Goal: Information Seeking & Learning: Check status

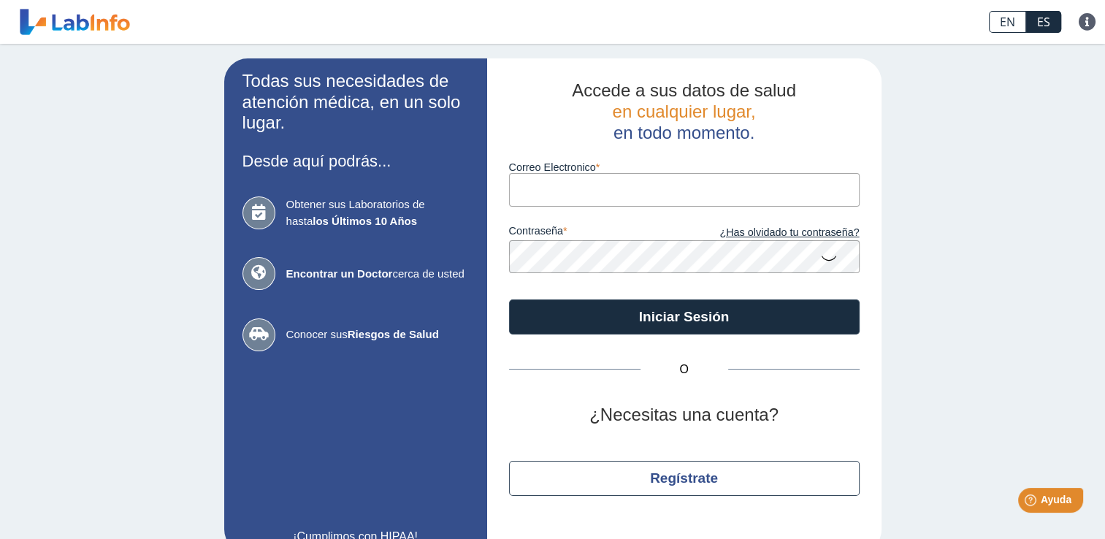
click at [607, 198] on input "Correo Electronico" at bounding box center [684, 189] width 351 height 33
type input "[EMAIL_ADDRESS][DOMAIN_NAME]"
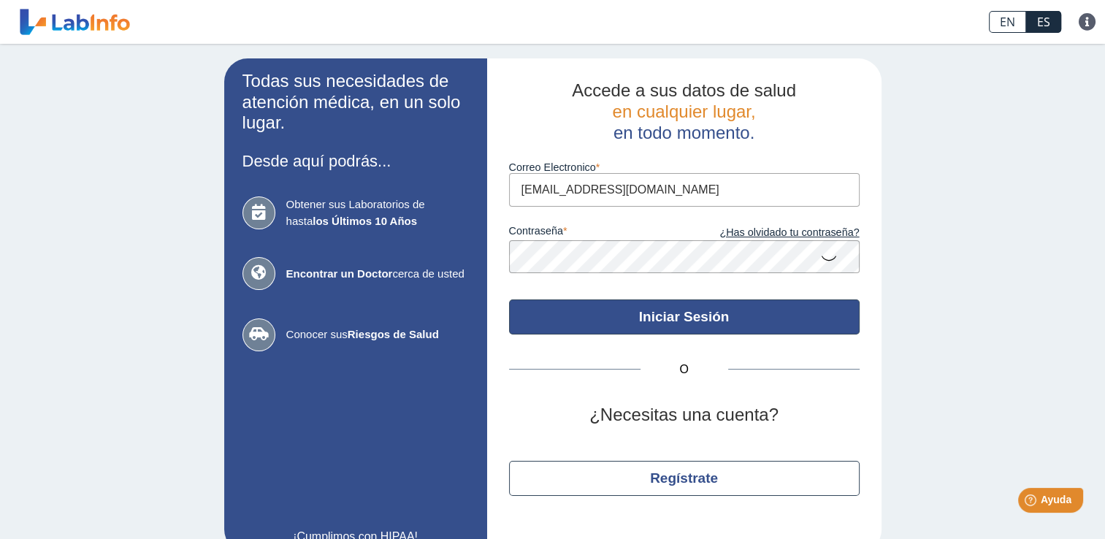
click at [622, 310] on button "Iniciar Sesión" at bounding box center [684, 316] width 351 height 35
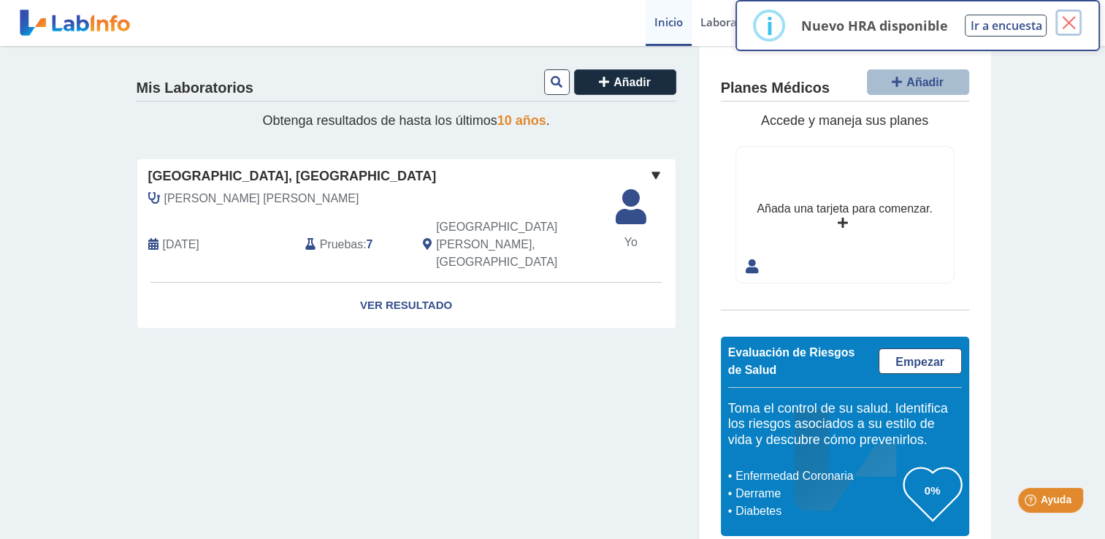
click at [1065, 19] on button "×" at bounding box center [1068, 22] width 26 height 26
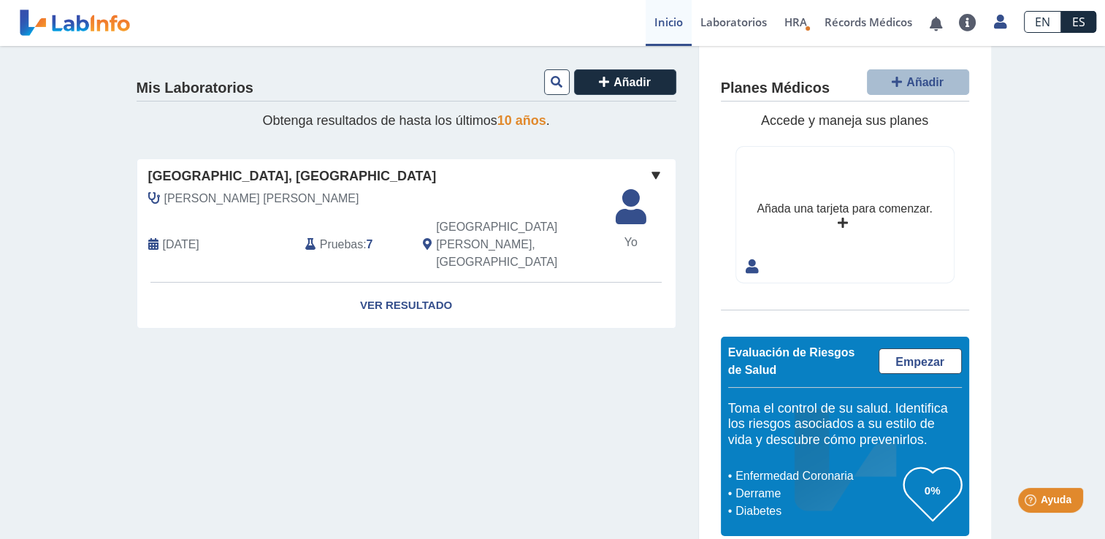
click at [651, 176] on span at bounding box center [656, 176] width 18 height 18
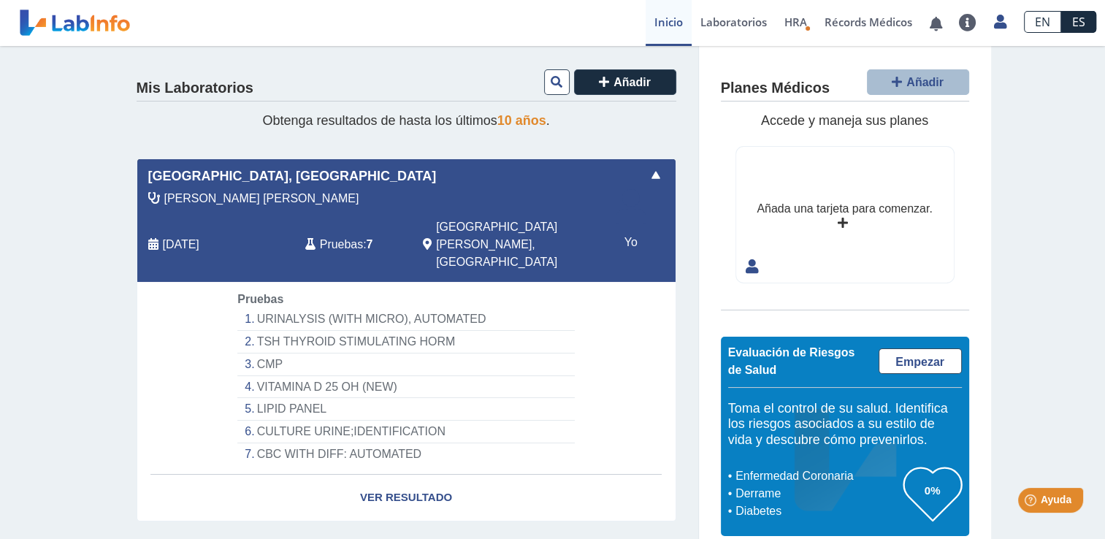
click at [651, 174] on span at bounding box center [656, 176] width 18 height 18
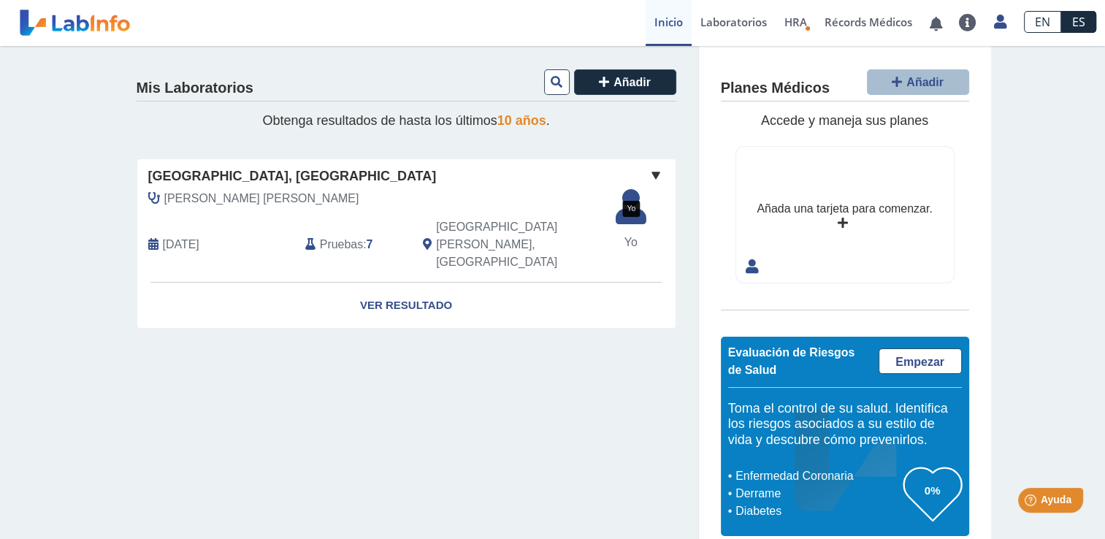
click at [623, 235] on span "Yo" at bounding box center [631, 243] width 48 height 18
click at [624, 209] on icon at bounding box center [631, 212] width 48 height 44
click at [1031, 92] on div "Mis Laboratorios Añadir Obtenga resultados de hasta los últimos 10 años . [GEOG…" at bounding box center [552, 302] width 1105 height 512
click at [725, 22] on link "Laboratorios" at bounding box center [734, 23] width 84 height 46
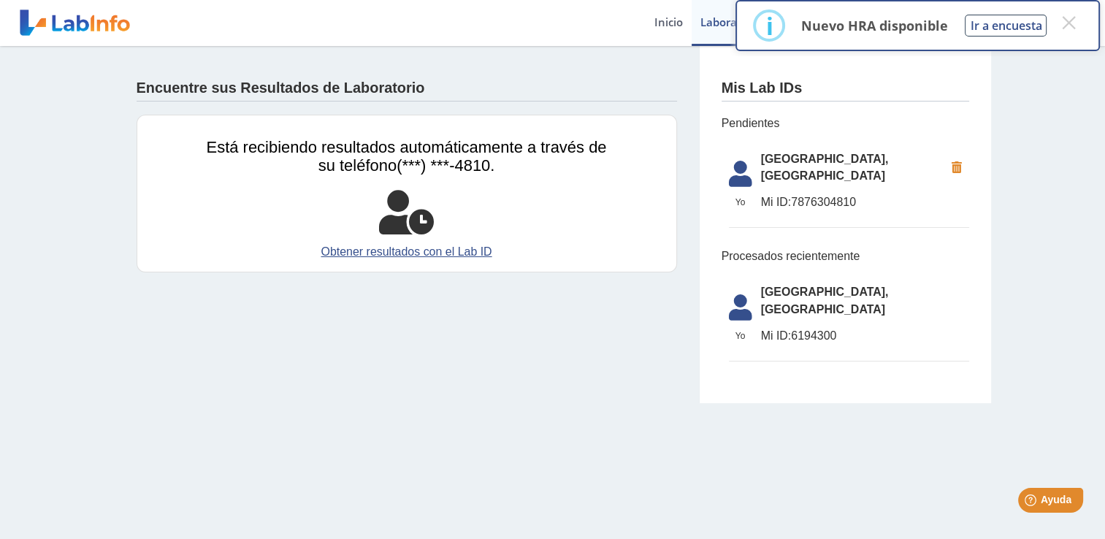
click at [1033, 109] on div "Encuentre sus Resultados de Laboratorio Está recibiendo resultados automáticame…" at bounding box center [552, 224] width 1105 height 357
click at [1073, 23] on button "×" at bounding box center [1068, 22] width 26 height 26
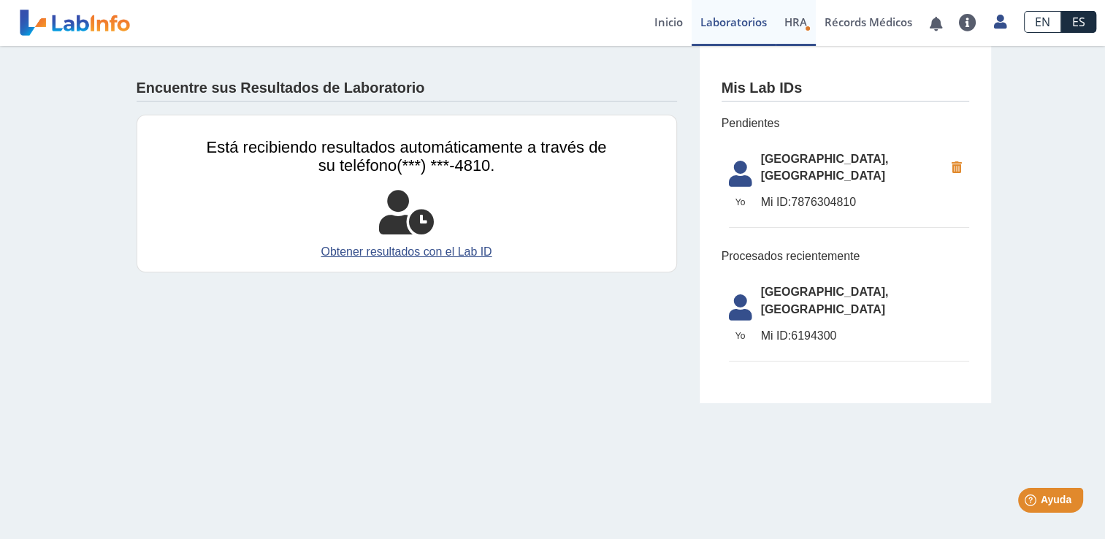
click at [795, 20] on span "HRA" at bounding box center [795, 22] width 23 height 15
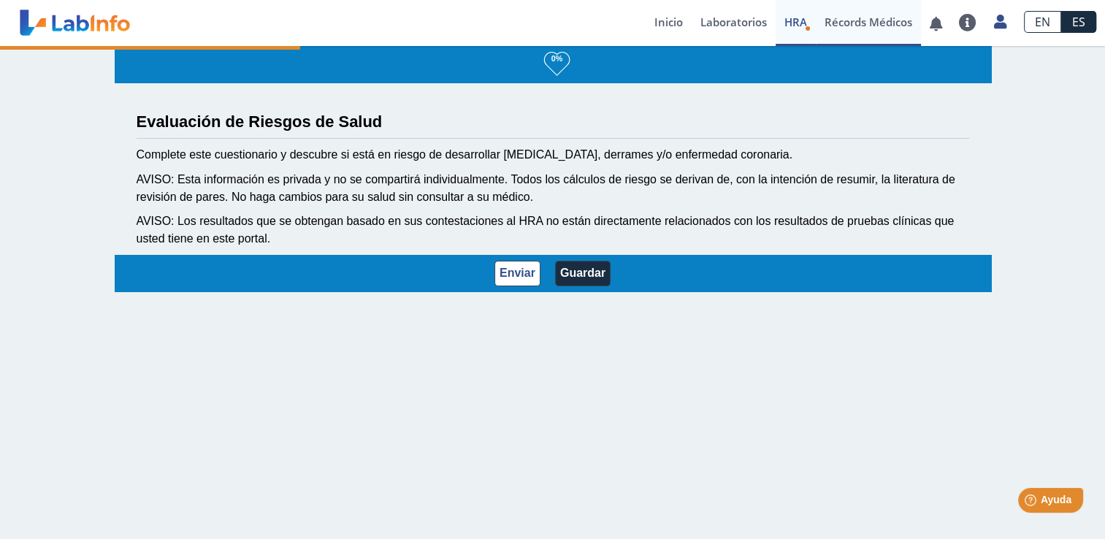
click at [848, 21] on link "Récords Médicos" at bounding box center [868, 23] width 105 height 46
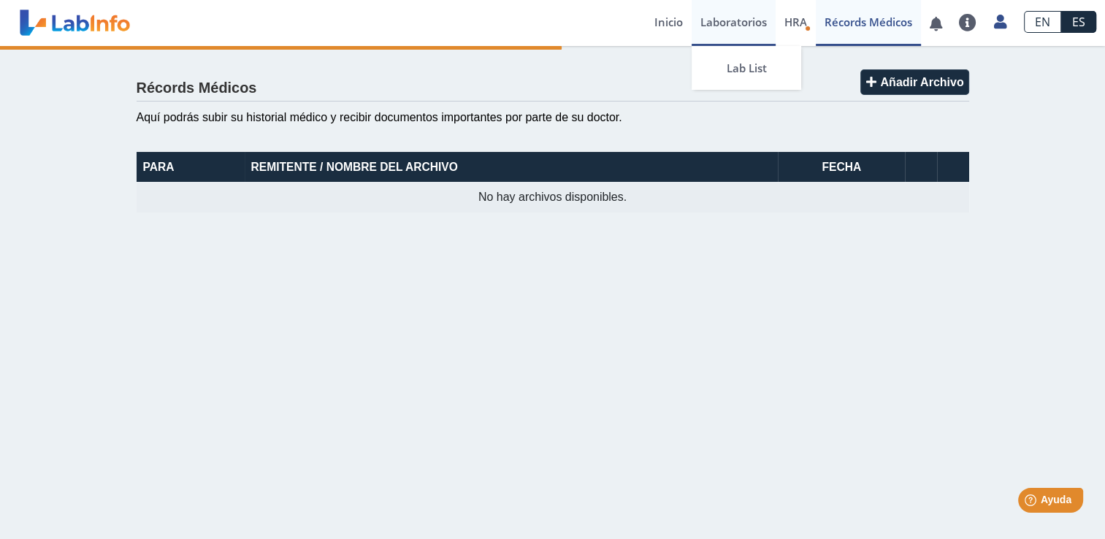
click at [738, 23] on link "Laboratorios" at bounding box center [734, 23] width 84 height 46
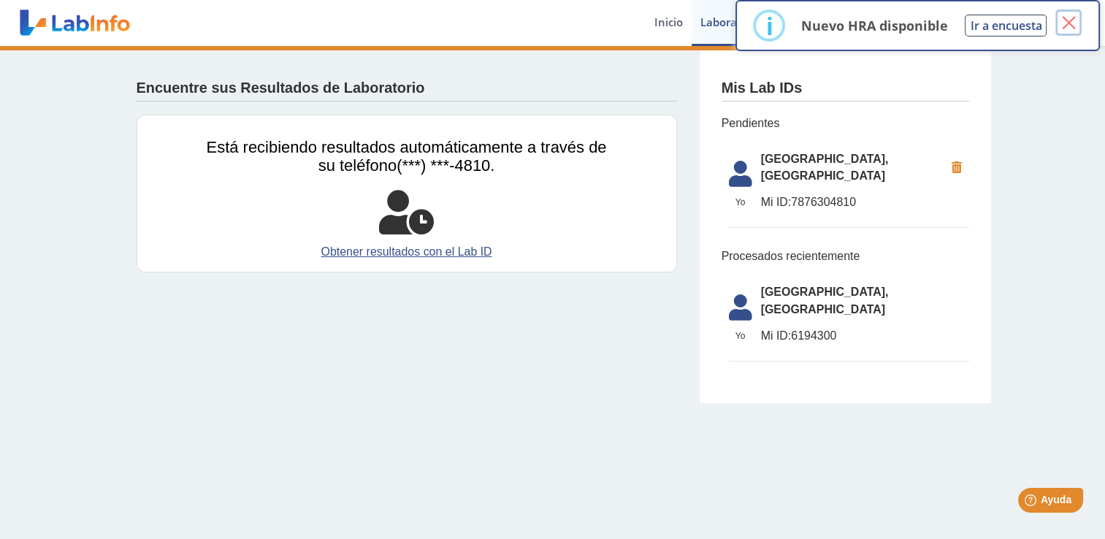
click at [1067, 21] on button "×" at bounding box center [1068, 22] width 26 height 26
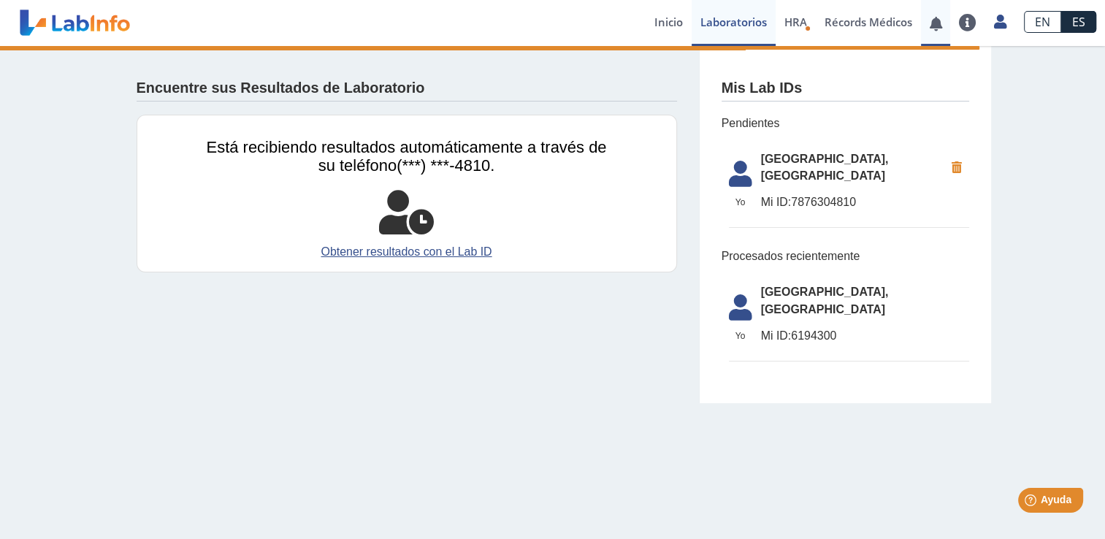
click at [944, 23] on link at bounding box center [936, 23] width 30 height 11
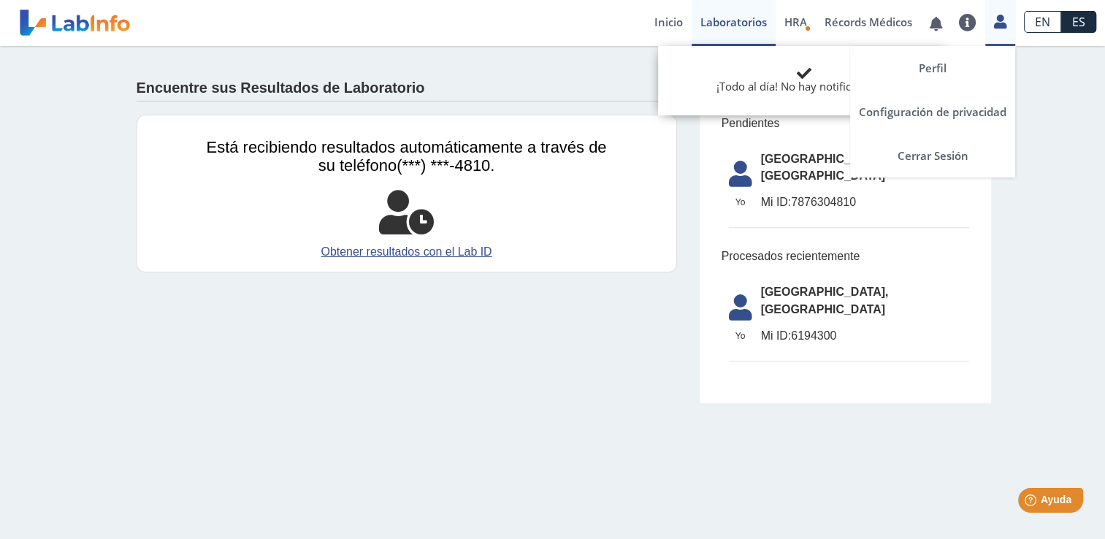
click at [1002, 19] on icon at bounding box center [1000, 21] width 12 height 11
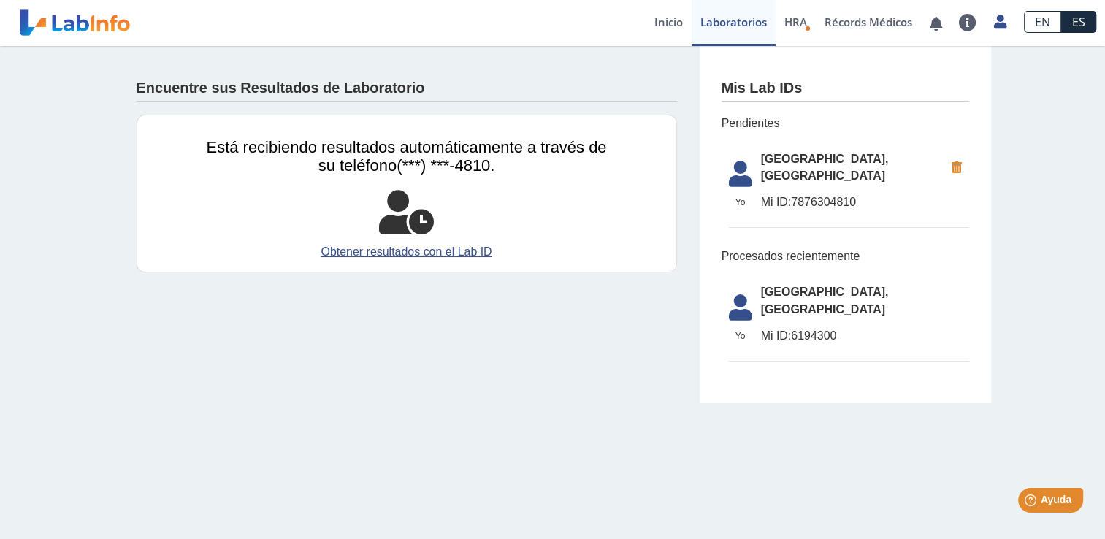
click at [600, 74] on div "Encuentre sus Resultados de Laboratorio" at bounding box center [407, 85] width 540 height 34
click at [669, 20] on link "Inicio" at bounding box center [669, 23] width 46 height 46
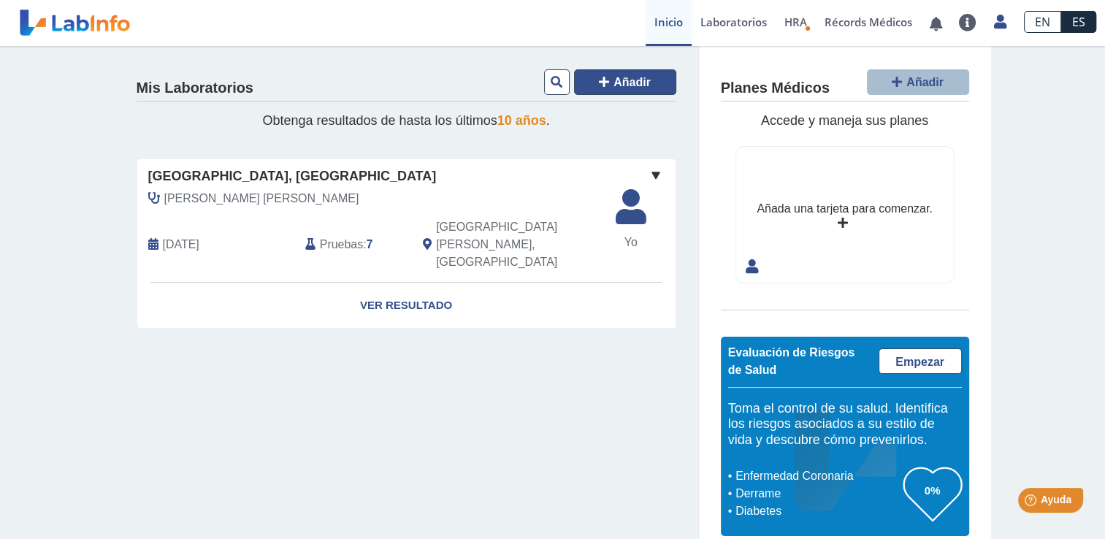
click at [599, 77] on icon at bounding box center [604, 82] width 10 height 12
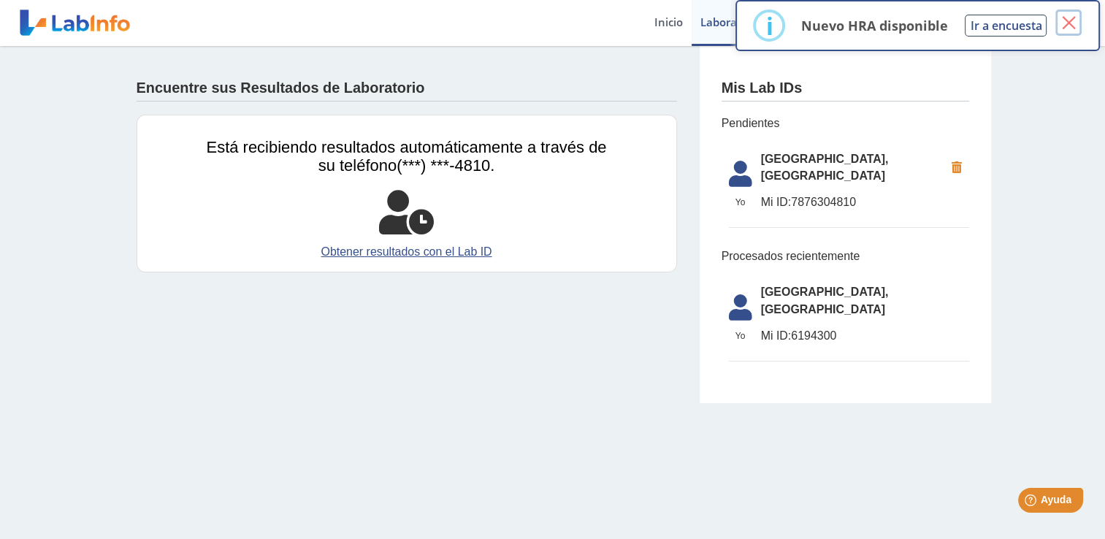
click at [1076, 20] on button "×" at bounding box center [1068, 22] width 26 height 26
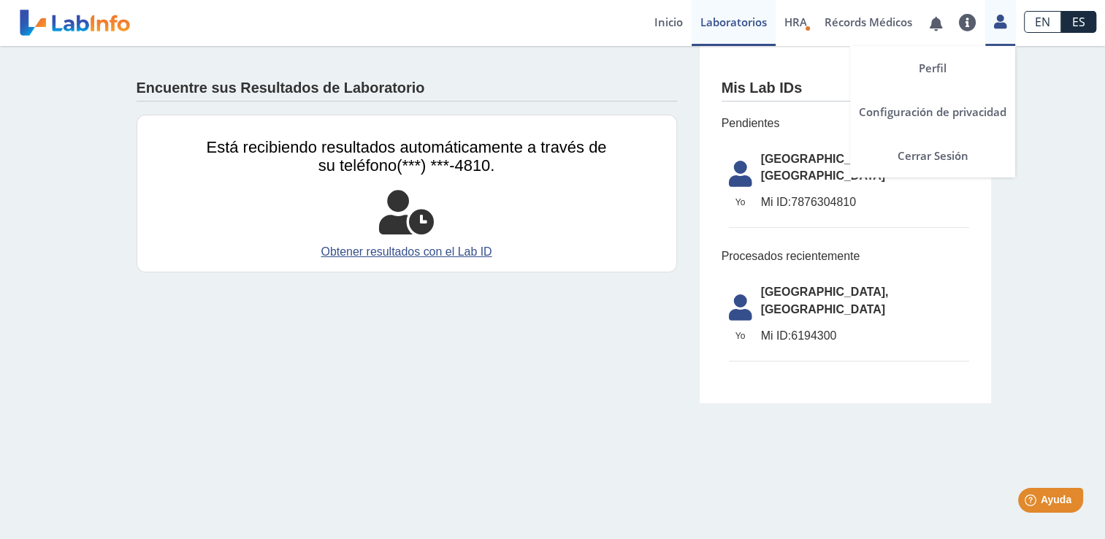
click at [998, 18] on icon at bounding box center [1000, 21] width 12 height 11
click at [935, 67] on link "Perfil" at bounding box center [932, 68] width 165 height 44
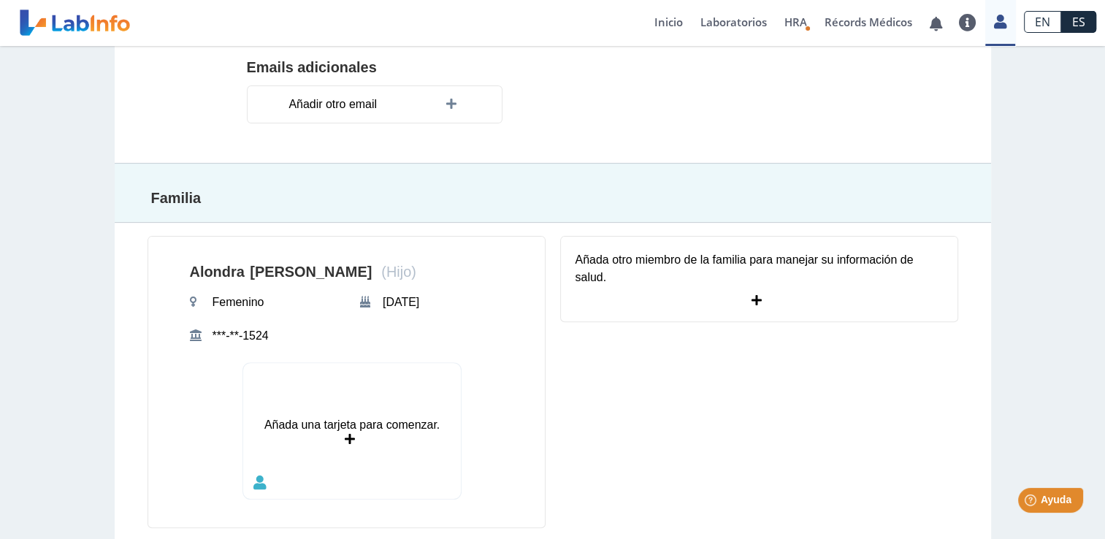
scroll to position [494, 0]
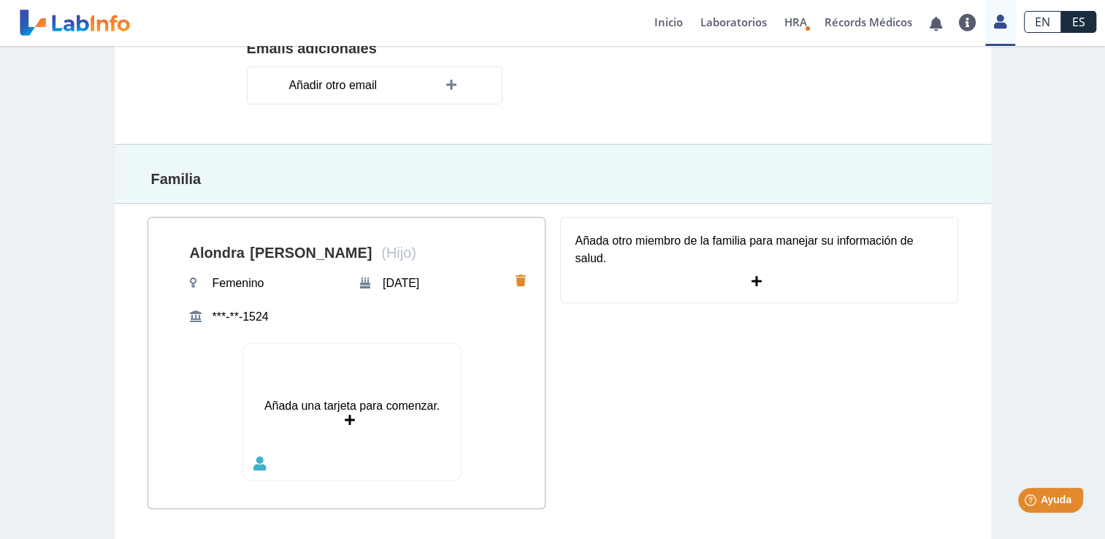
click at [346, 415] on icon at bounding box center [350, 421] width 10 height 12
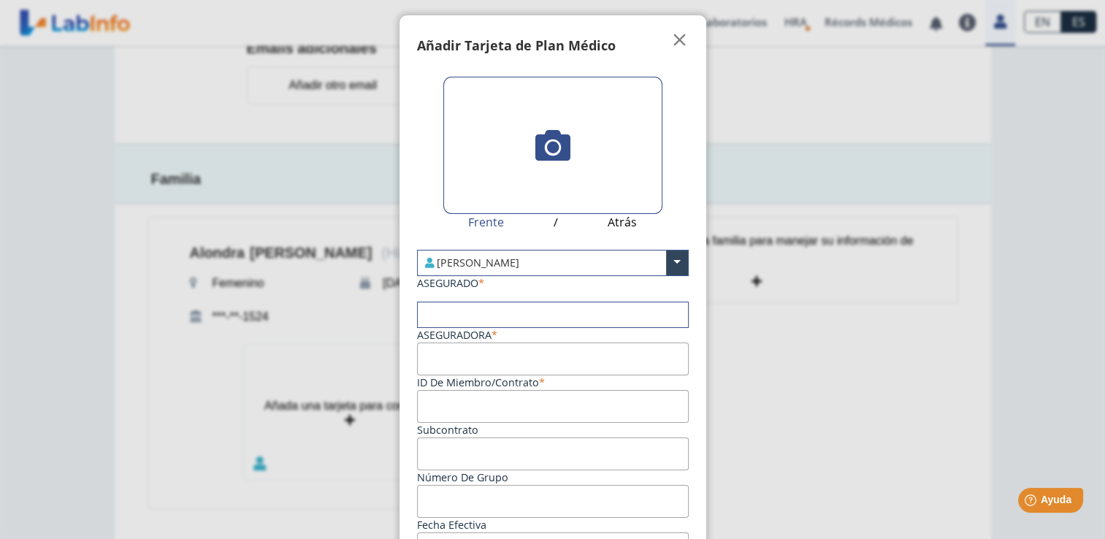
click at [470, 316] on input "text" at bounding box center [553, 314] width 270 height 25
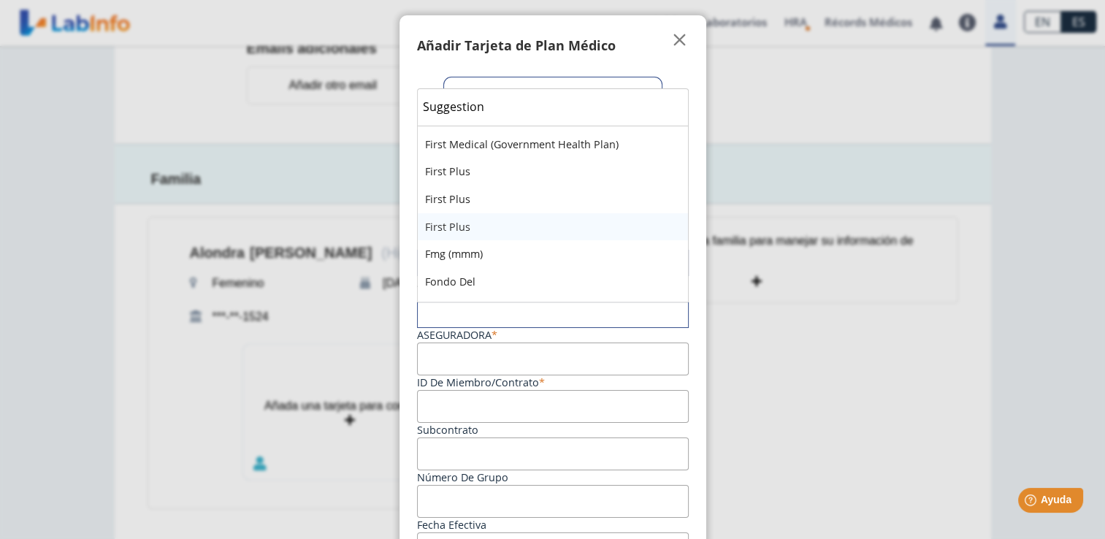
scroll to position [1461, 0]
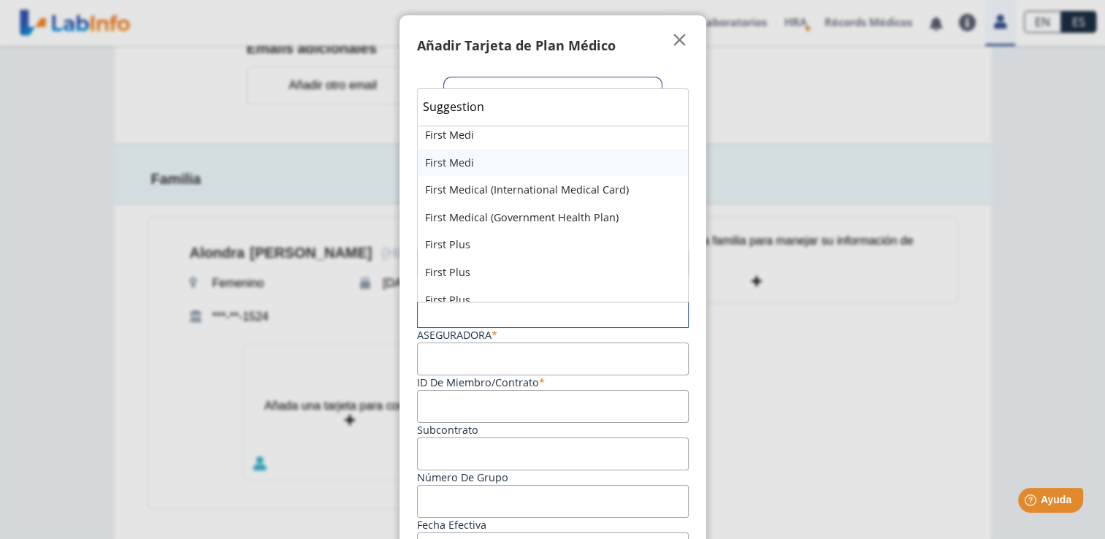
click at [799, 107] on ngb-modal-window "Tarjetas Añadir Tarjeta de Plan Médico  My Cards Frente / Atrás [PERSON_NAME] …" at bounding box center [552, 269] width 1105 height 539
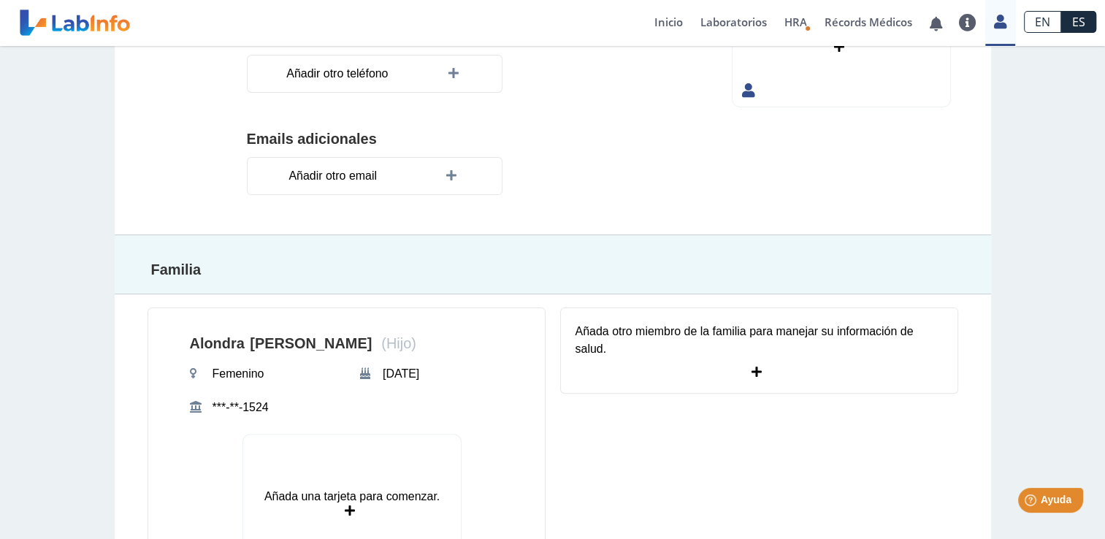
scroll to position [494, 0]
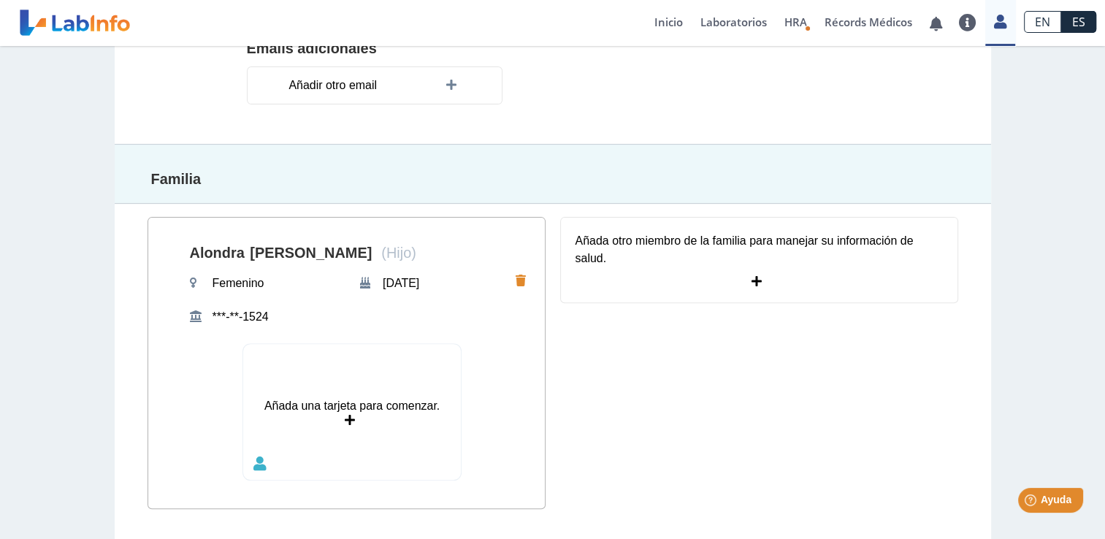
click at [345, 419] on icon at bounding box center [350, 421] width 10 height 12
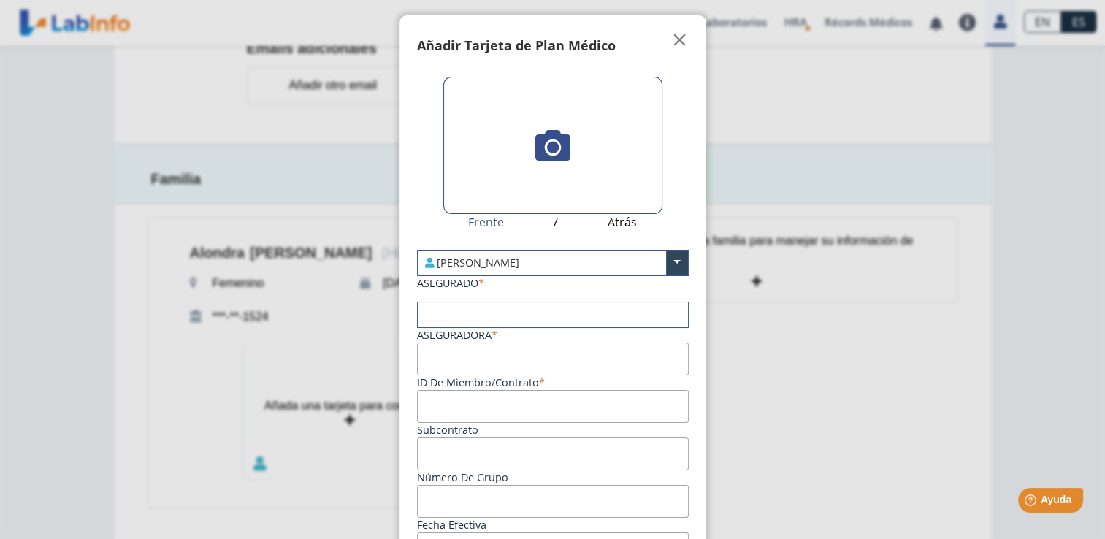
click at [843, 105] on ngb-modal-window "Tarjetas Añadir Tarjeta de Plan Médico  My Cards Frente / Atrás [PERSON_NAME] …" at bounding box center [552, 269] width 1105 height 539
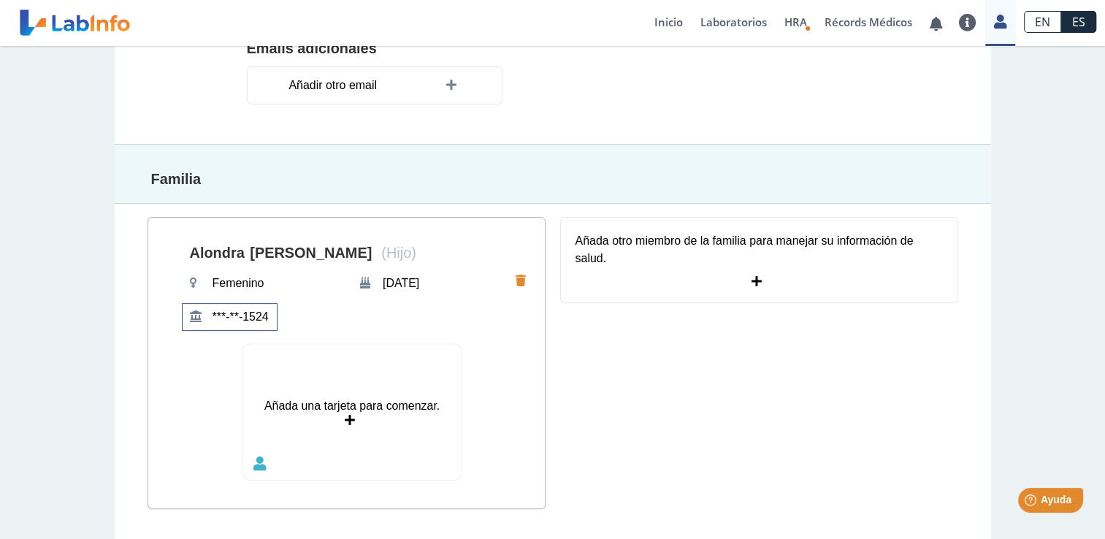
click at [225, 305] on span "***-**-1524" at bounding box center [240, 317] width 65 height 26
click at [307, 262] on div "[PERSON_NAME] (Hijo) Femenino [DATE]" at bounding box center [352, 284] width 326 height 104
click at [251, 252] on span "[PERSON_NAME]" at bounding box center [310, 253] width 131 height 26
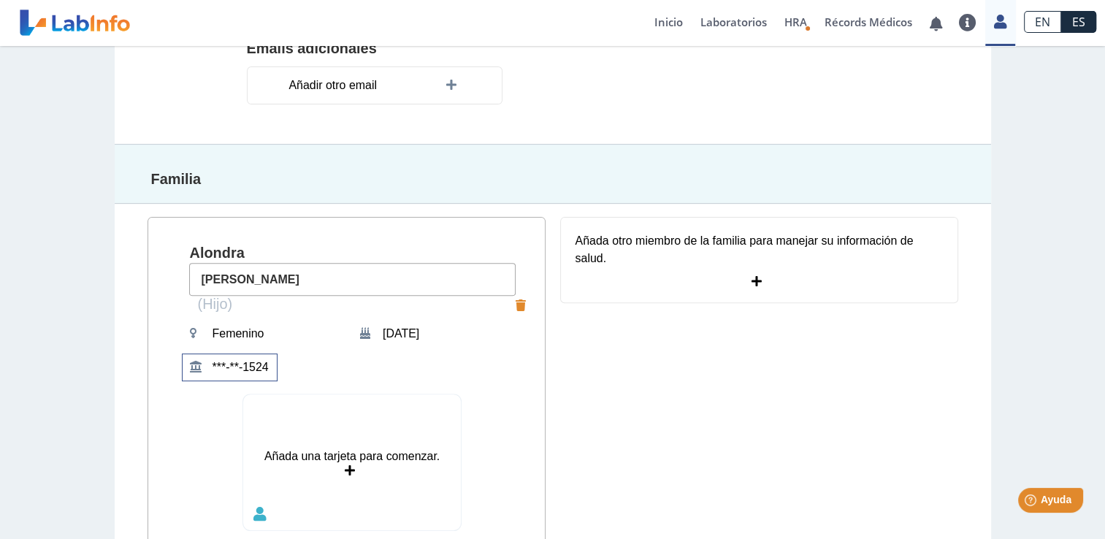
click at [294, 239] on div "[PERSON_NAME] (Hijo) Femenino [DATE] ***-**-1524" at bounding box center [352, 306] width 326 height 148
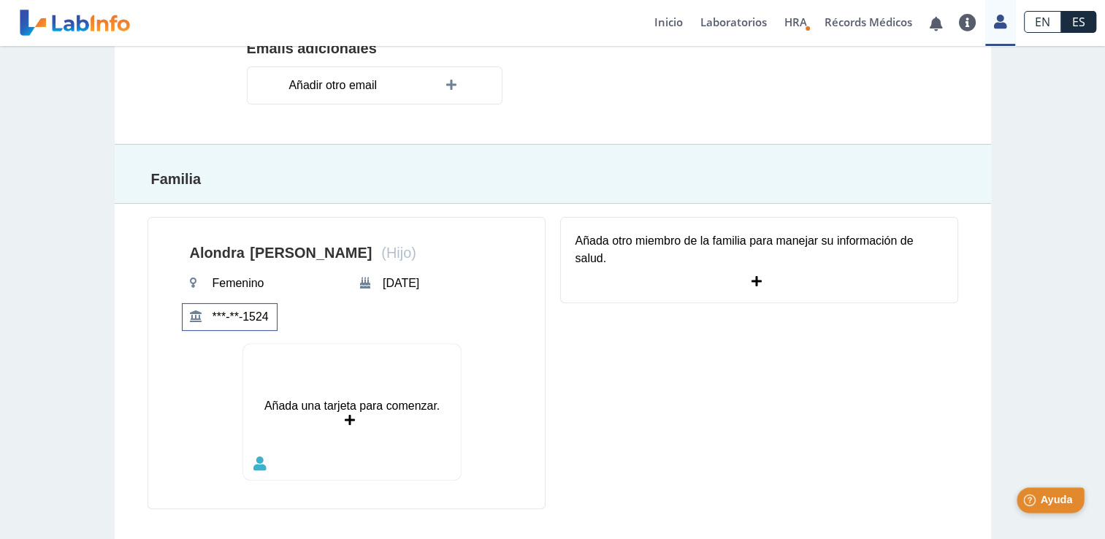
click at [1061, 508] on div "Help [PERSON_NAME]" at bounding box center [1051, 500] width 68 height 26
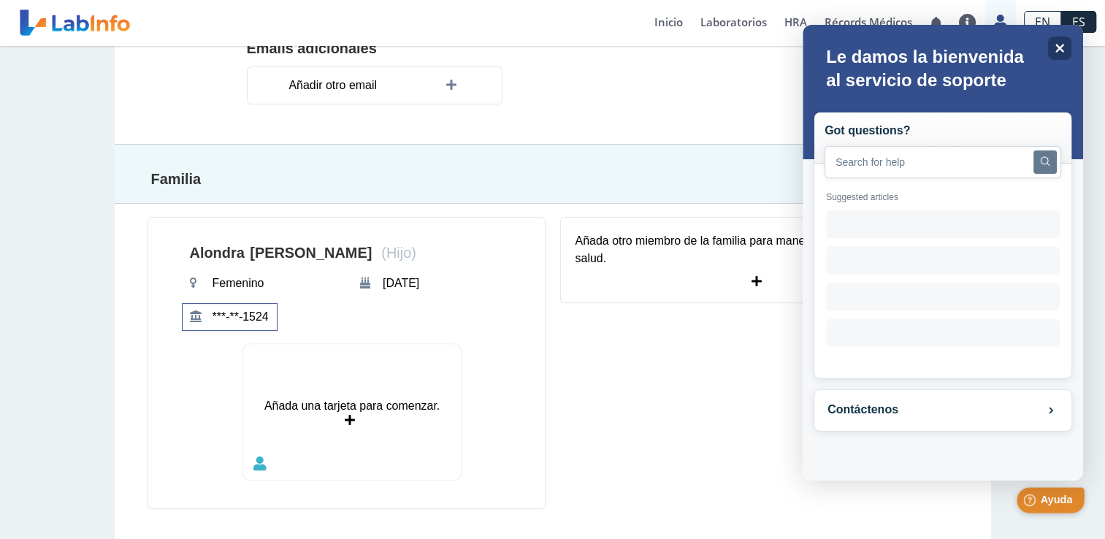
scroll to position [0, 0]
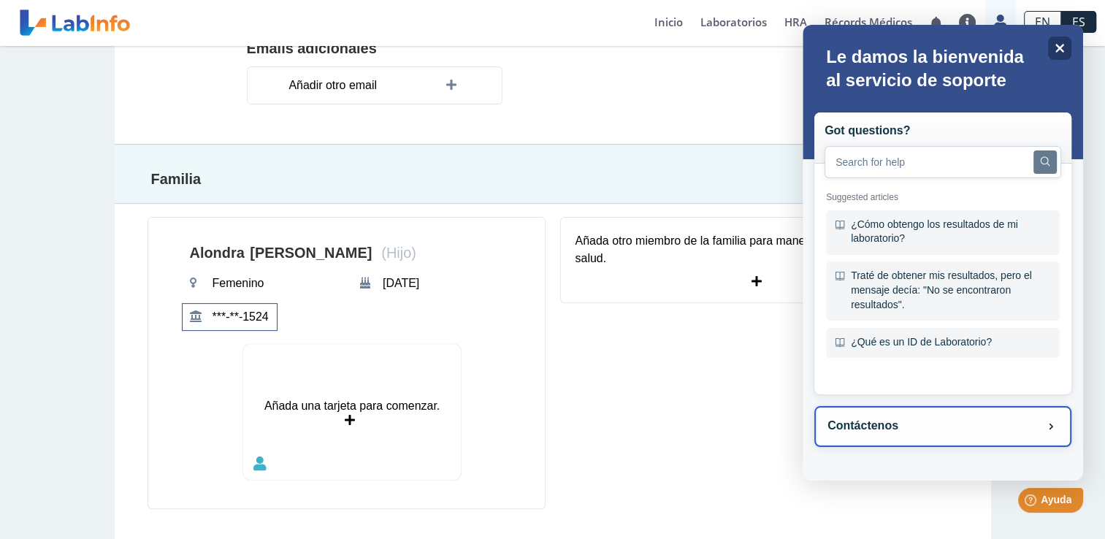
click at [975, 424] on button "Contáctenos" at bounding box center [942, 426] width 257 height 41
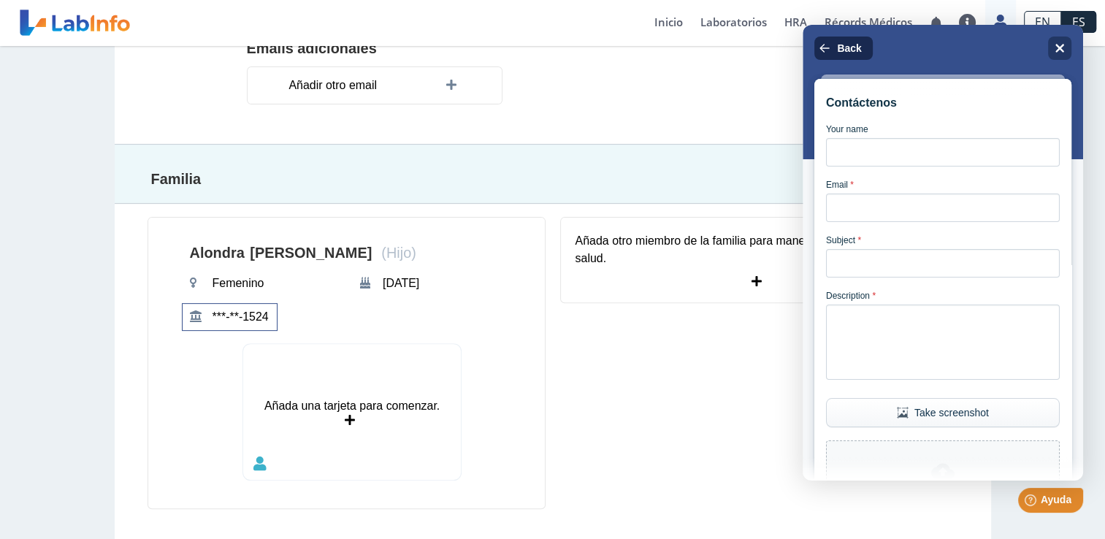
click at [857, 48] on span "Back" at bounding box center [849, 48] width 24 height 12
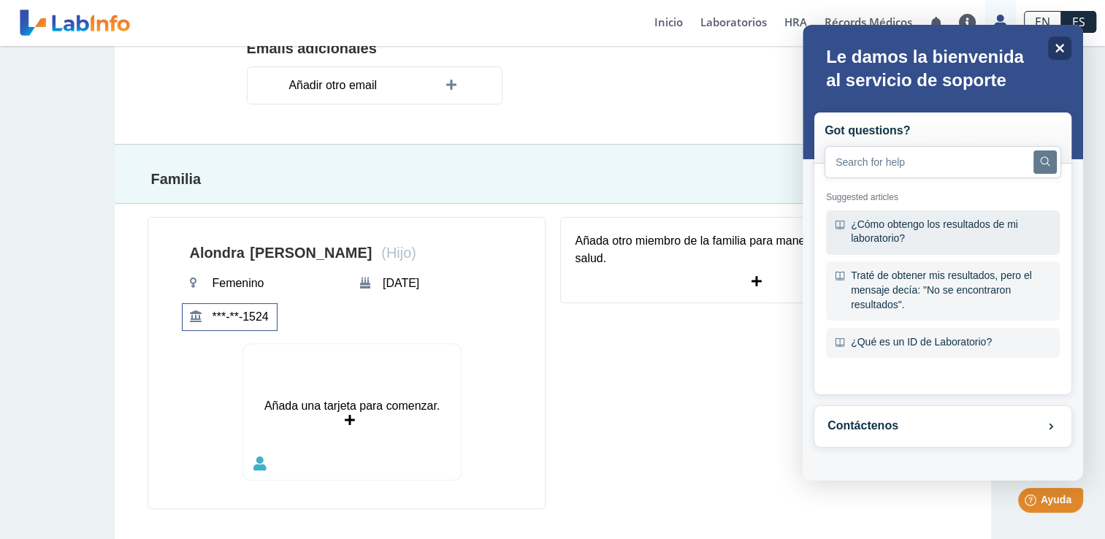
click at [924, 233] on div "¿Cómo obtengo los resultados de mi laboratorio?" at bounding box center [943, 232] width 234 height 45
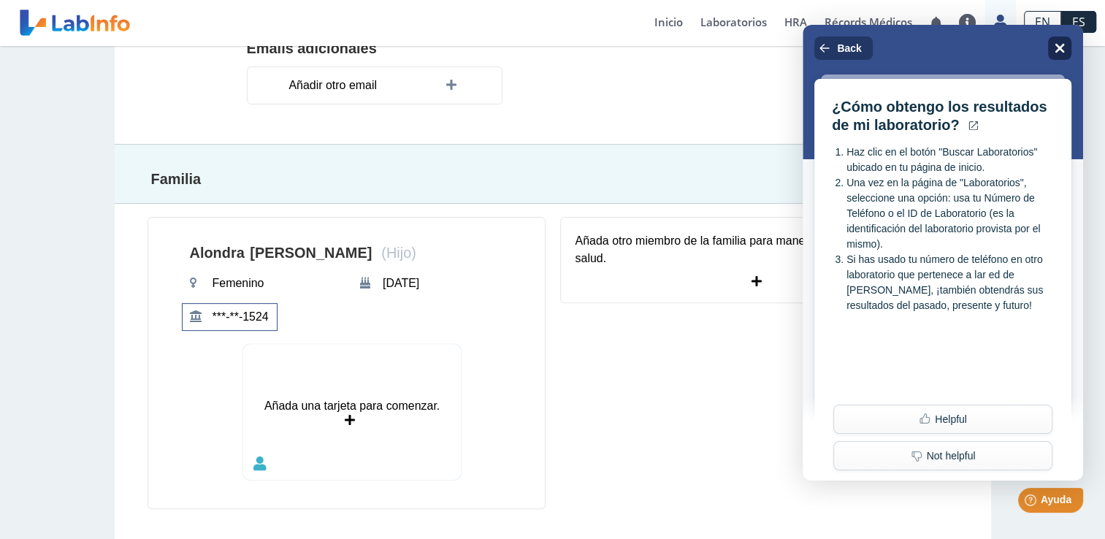
click at [1055, 47] on icon "Close" at bounding box center [1059, 47] width 11 height 11
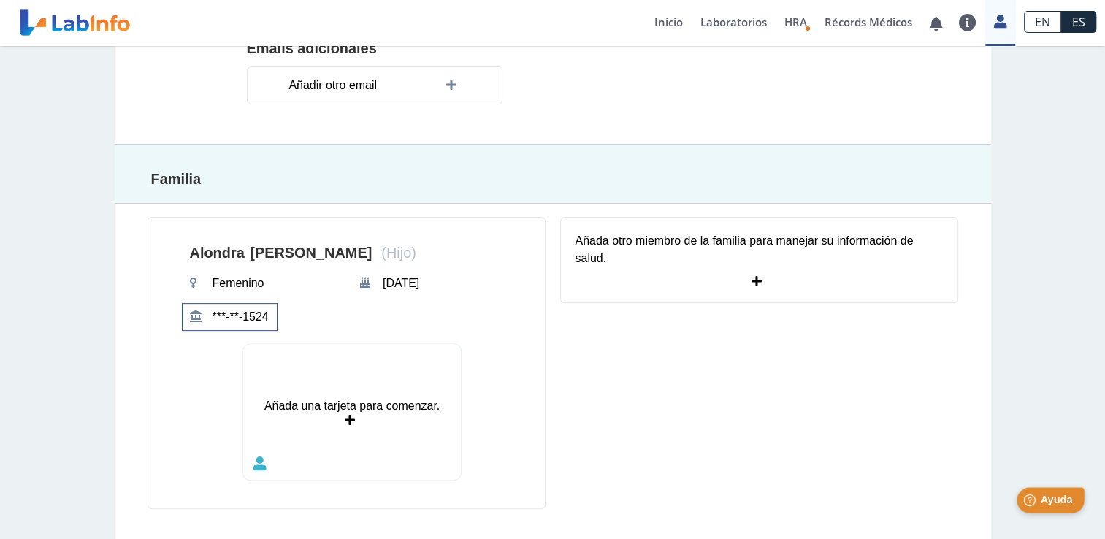
click at [1055, 509] on div "Help [PERSON_NAME]" at bounding box center [1051, 500] width 68 height 26
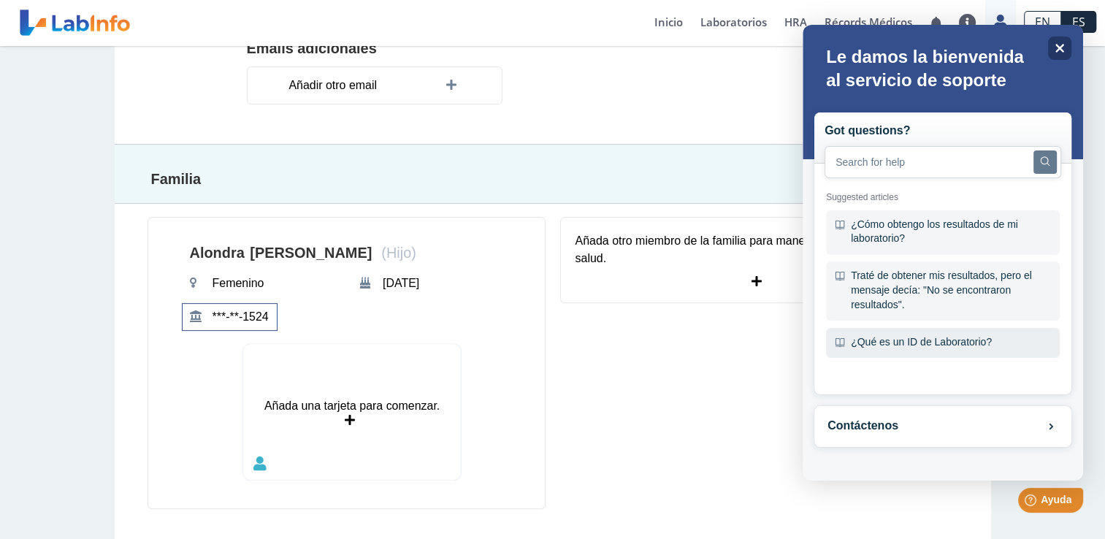
click at [929, 347] on div "¿Qué es un ID de Laboratorio?" at bounding box center [943, 343] width 234 height 31
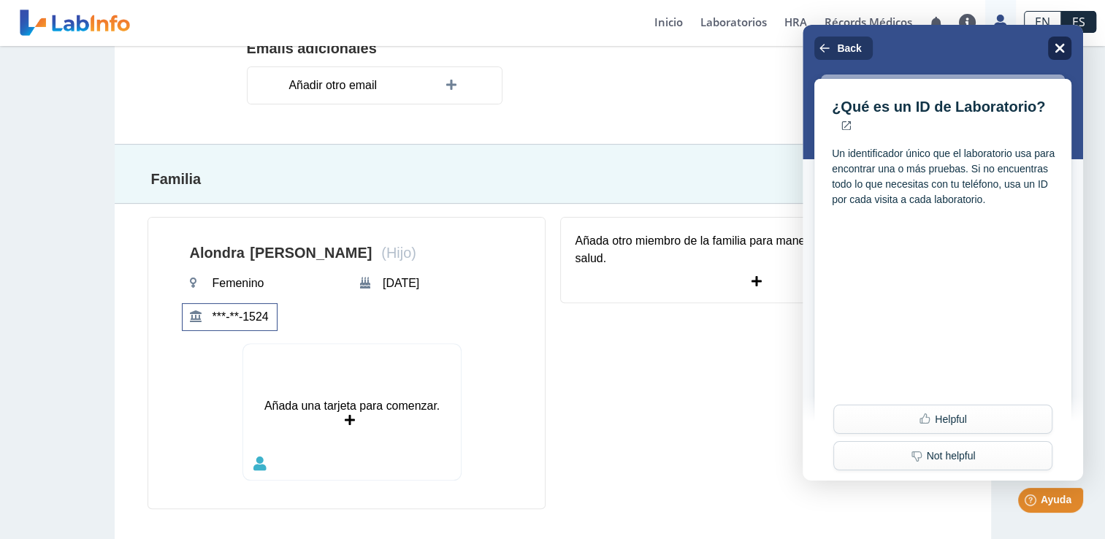
click at [1055, 45] on icon "Close" at bounding box center [1059, 47] width 11 height 11
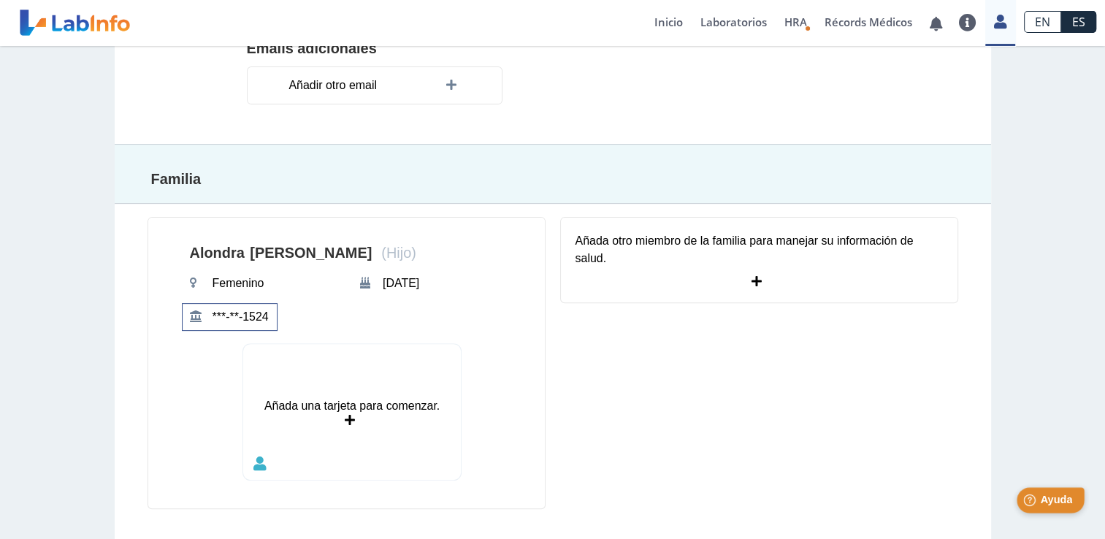
click at [1037, 502] on div "Help [PERSON_NAME]" at bounding box center [1051, 500] width 68 height 26
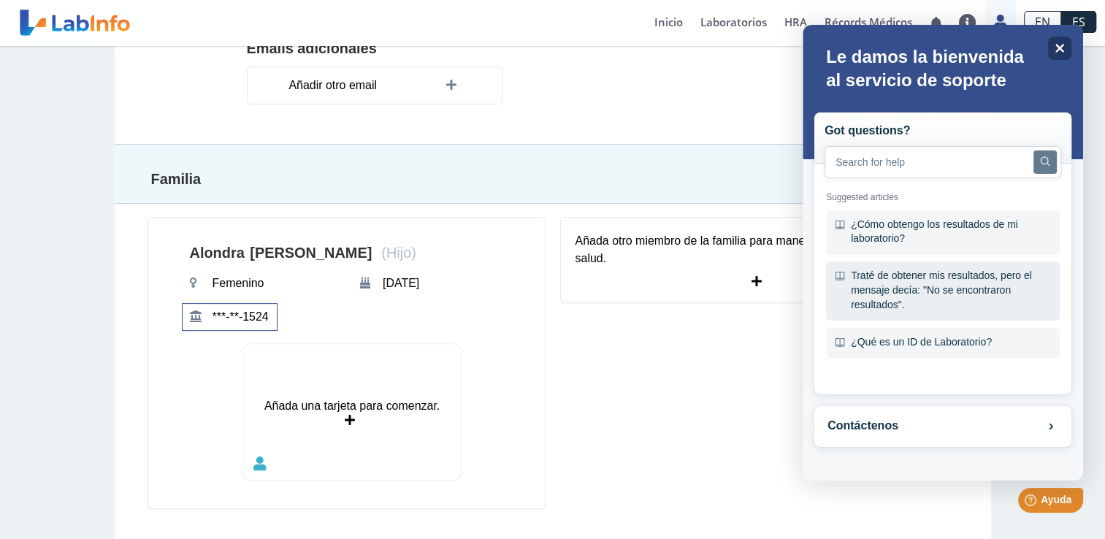
click at [897, 277] on div "Traté de obtener mis resultados, pero el mensaje decía: "No se encontraron resu…" at bounding box center [943, 290] width 234 height 59
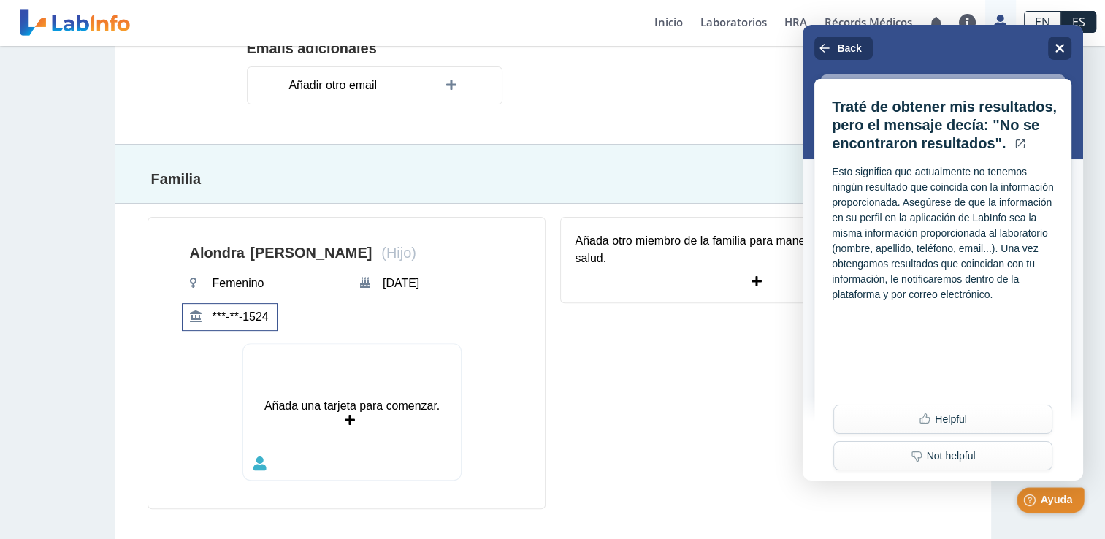
click at [1052, 501] on span "Ayuda" at bounding box center [1056, 500] width 32 height 12
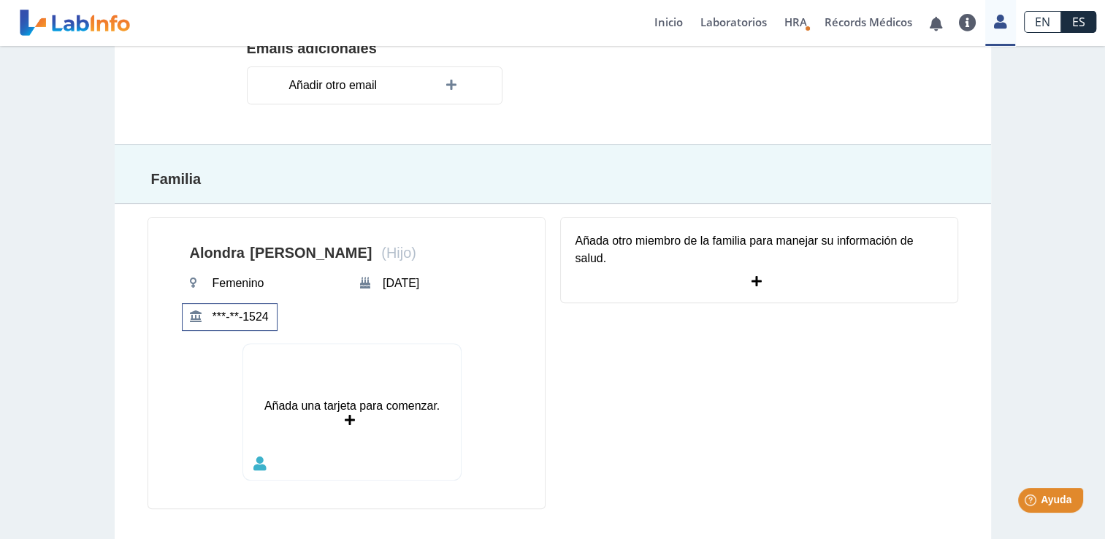
scroll to position [202, 0]
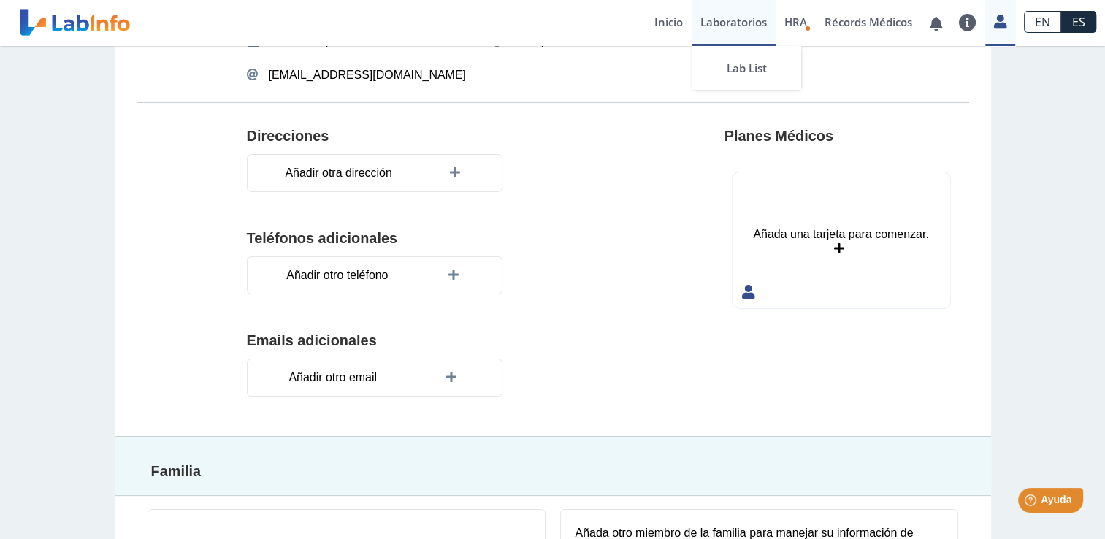
click at [741, 18] on link "Laboratorios" at bounding box center [734, 23] width 84 height 46
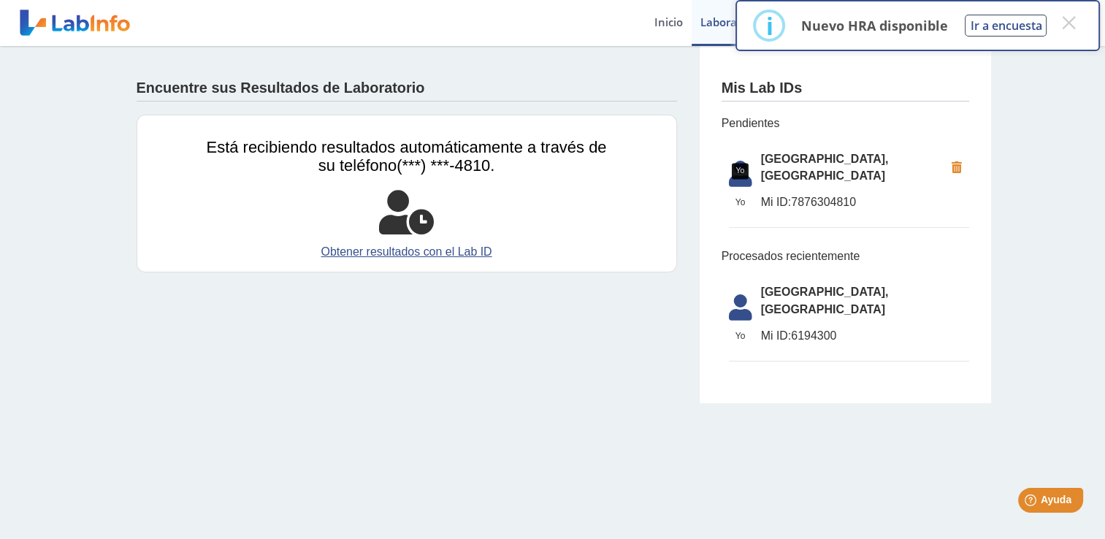
click at [751, 177] on icon at bounding box center [740, 178] width 41 height 35
click at [739, 180] on icon at bounding box center [740, 178] width 41 height 35
click at [775, 189] on li "[GEOGRAPHIC_DATA], [GEOGRAPHIC_DATA] ID: 7876304810" at bounding box center [849, 185] width 240 height 85
click at [442, 250] on link "Obtener resultados con el Lab ID" at bounding box center [407, 252] width 400 height 18
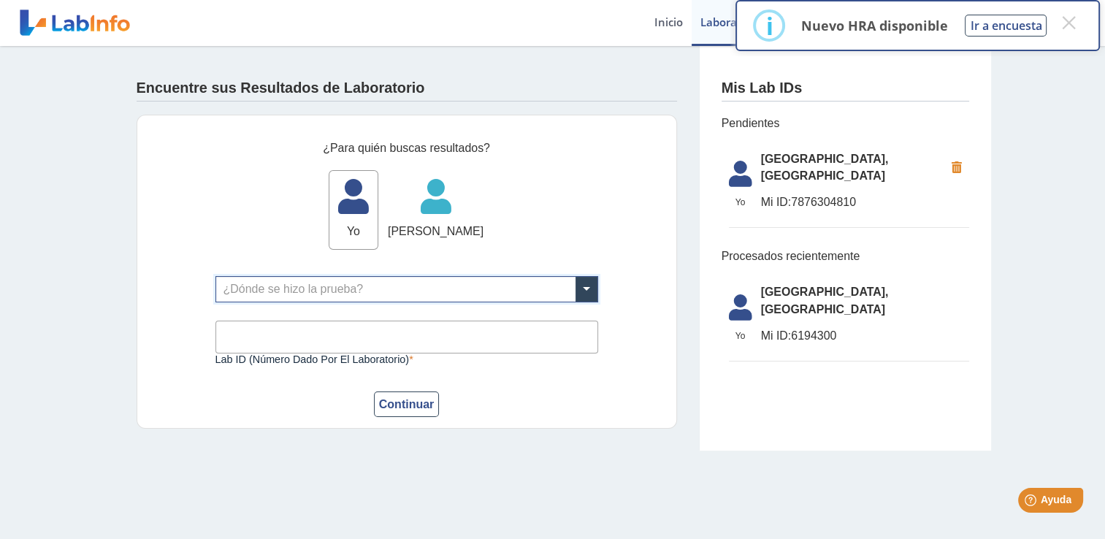
click at [327, 293] on input "text" at bounding box center [406, 289] width 381 height 25
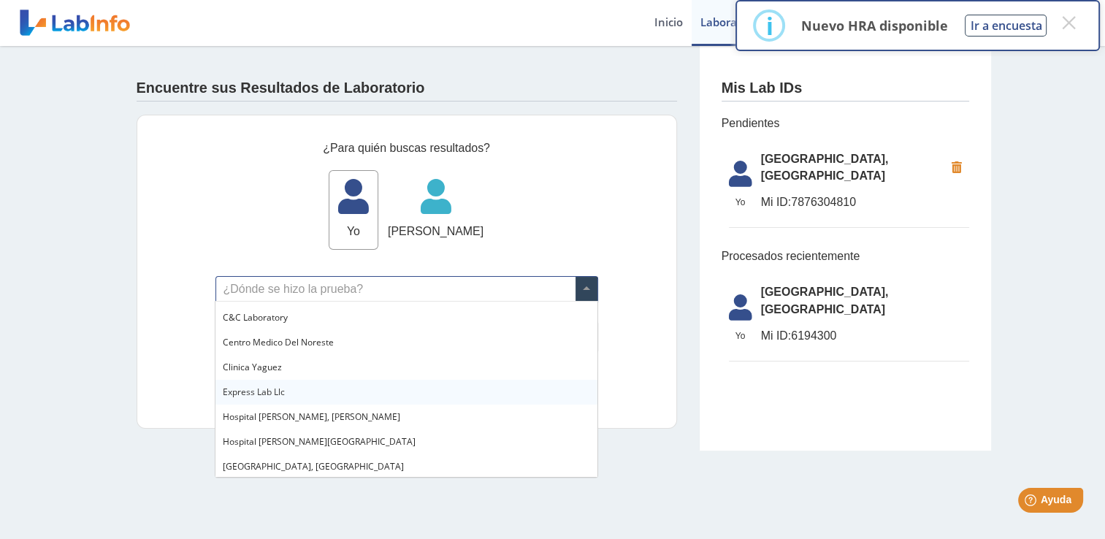
scroll to position [94, 0]
click at [322, 389] on span "[GEOGRAPHIC_DATA], [GEOGRAPHIC_DATA]" at bounding box center [313, 393] width 181 height 12
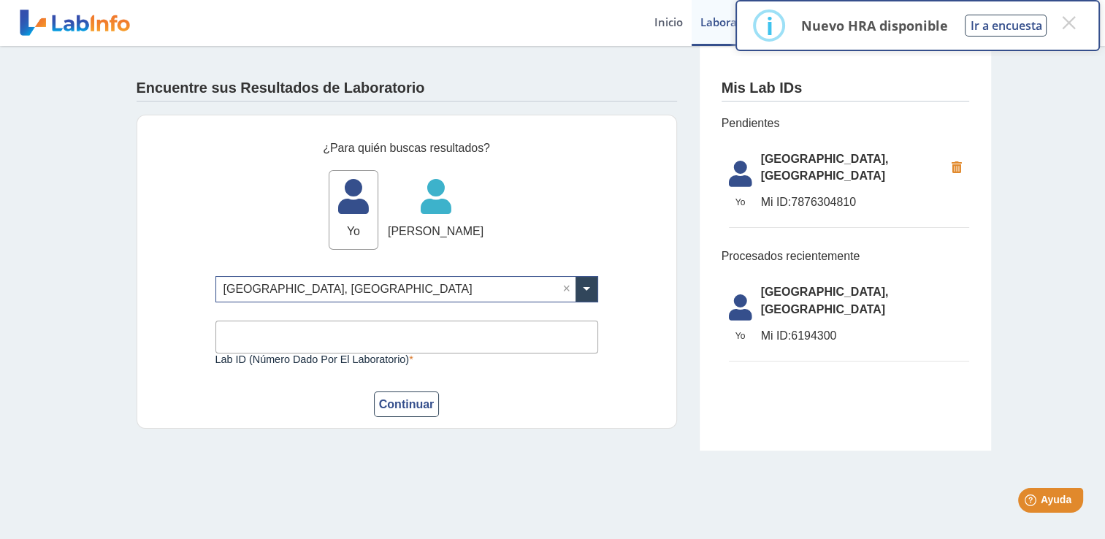
click at [298, 329] on input "Lab ID (número dado por el laboratorio)" at bounding box center [406, 337] width 383 height 33
type input "7876304810"
click at [403, 405] on button "Continuar" at bounding box center [407, 404] width 66 height 26
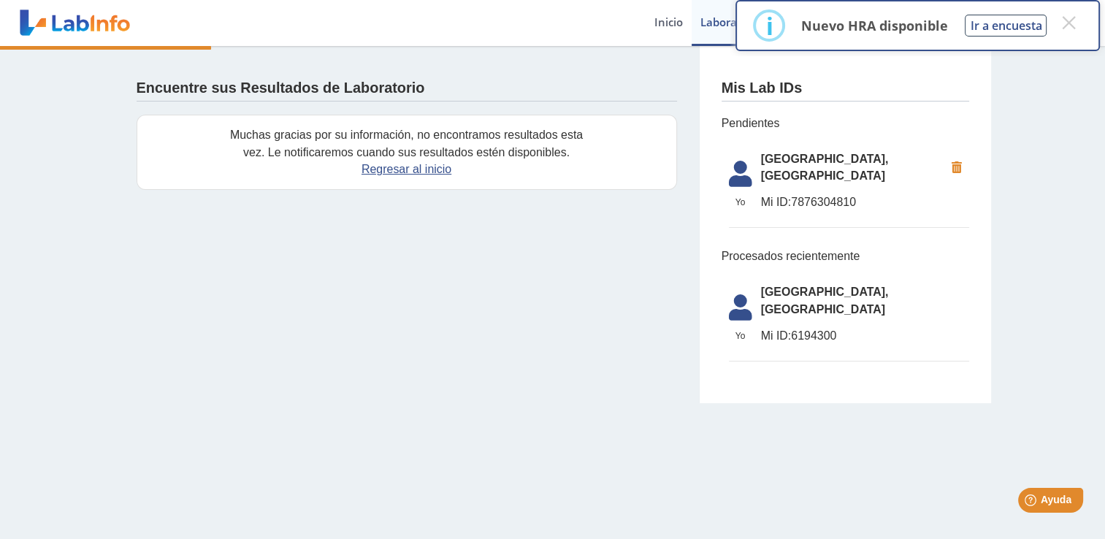
drag, startPoint x: 403, startPoint y: 405, endPoint x: 335, endPoint y: 183, distance: 232.2
click at [1066, 19] on button "×" at bounding box center [1068, 22] width 26 height 26
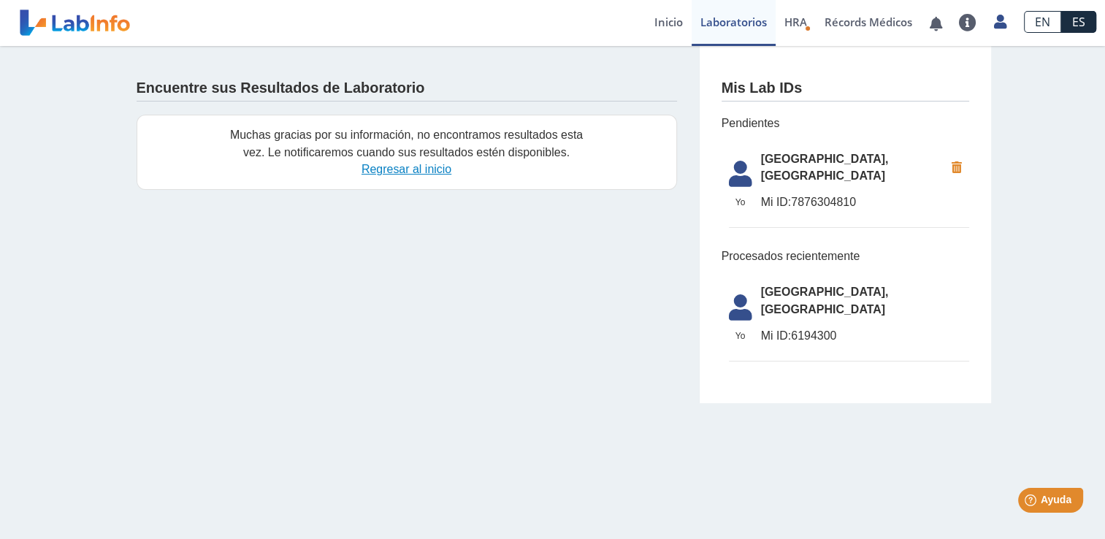
click at [397, 167] on link "Regresar al inicio" at bounding box center [407, 169] width 90 height 12
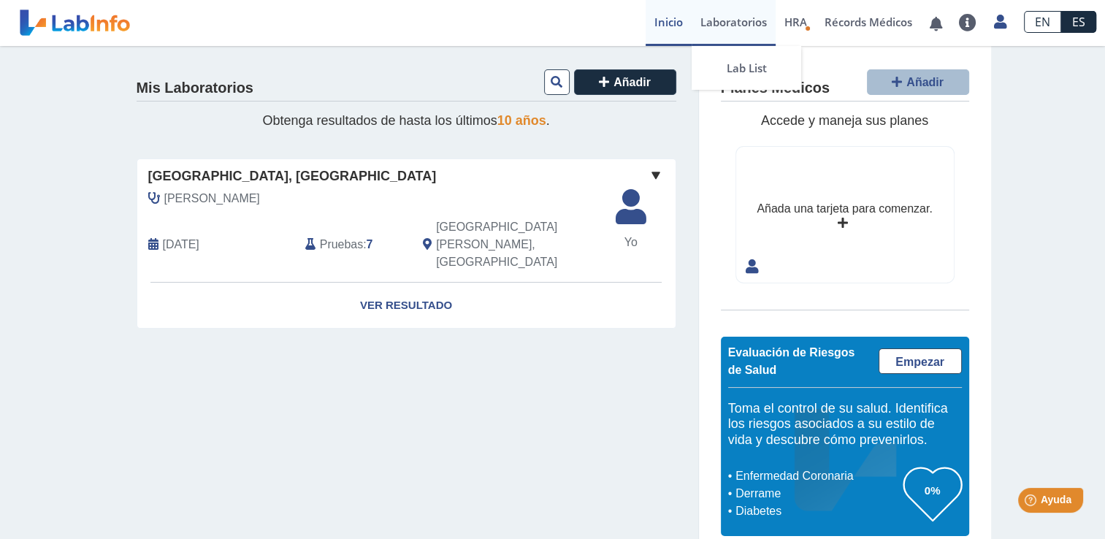
click at [740, 27] on link "Laboratorios" at bounding box center [734, 23] width 84 height 46
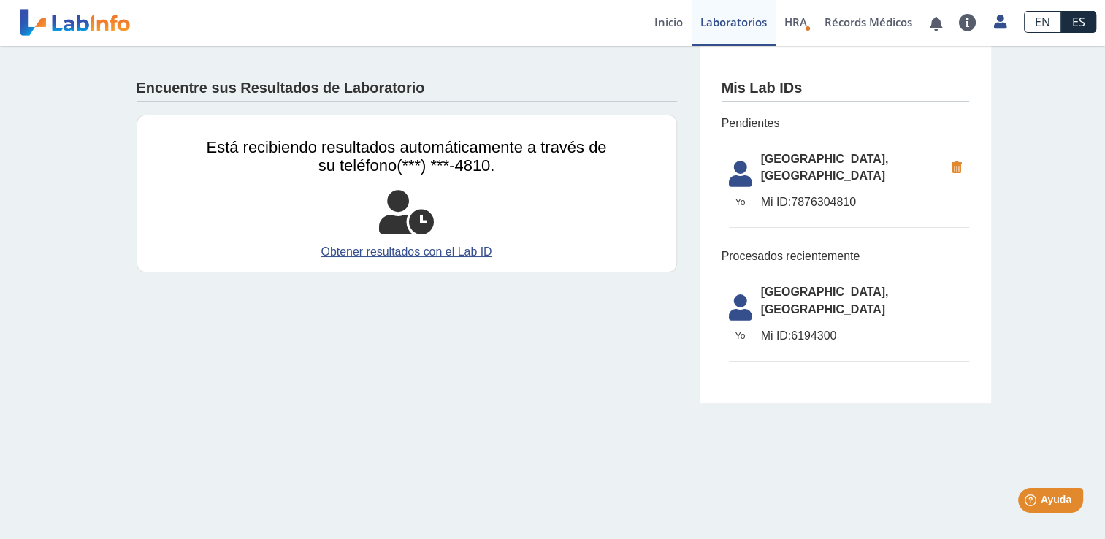
click at [395, 240] on div "Está recibiendo resultados automáticamente a través de su teléfono (***) ***-48…" at bounding box center [407, 194] width 540 height 158
click at [389, 251] on link "Obtener resultados con el Lab ID" at bounding box center [407, 252] width 400 height 18
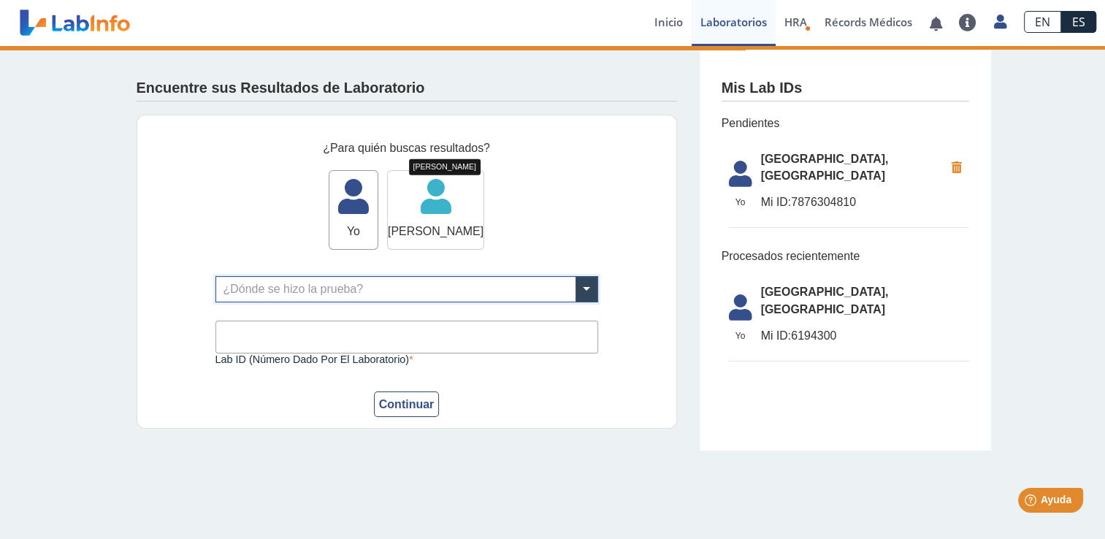
click at [432, 212] on icon at bounding box center [436, 202] width 96 height 44
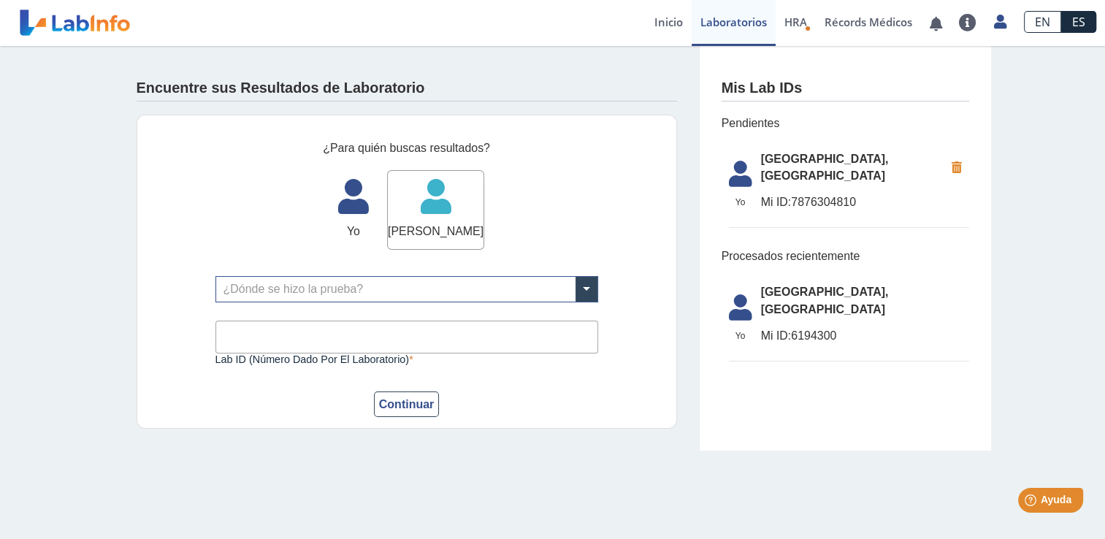
click at [400, 280] on input "text" at bounding box center [406, 289] width 381 height 25
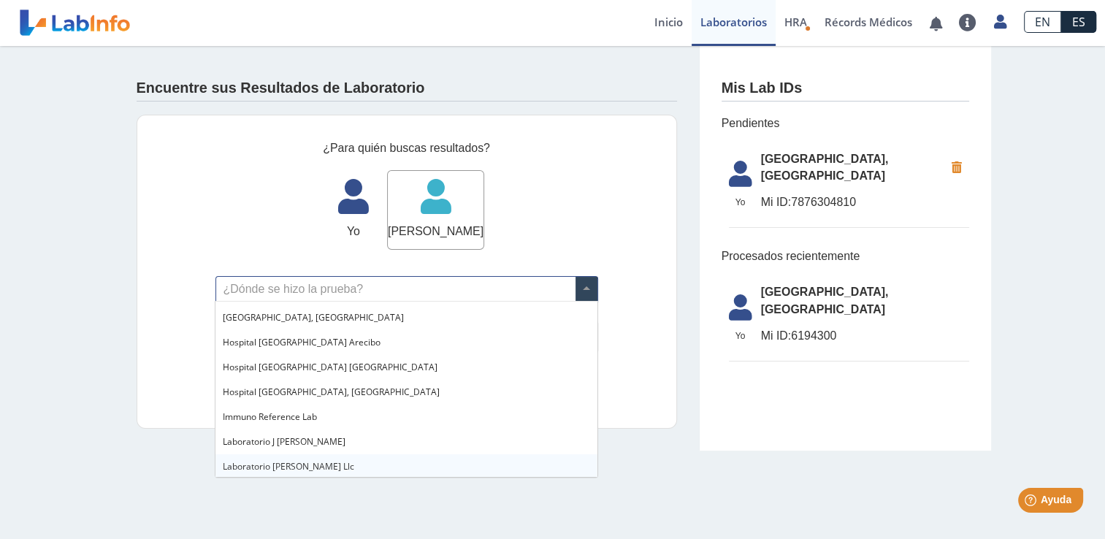
scroll to position [146, 0]
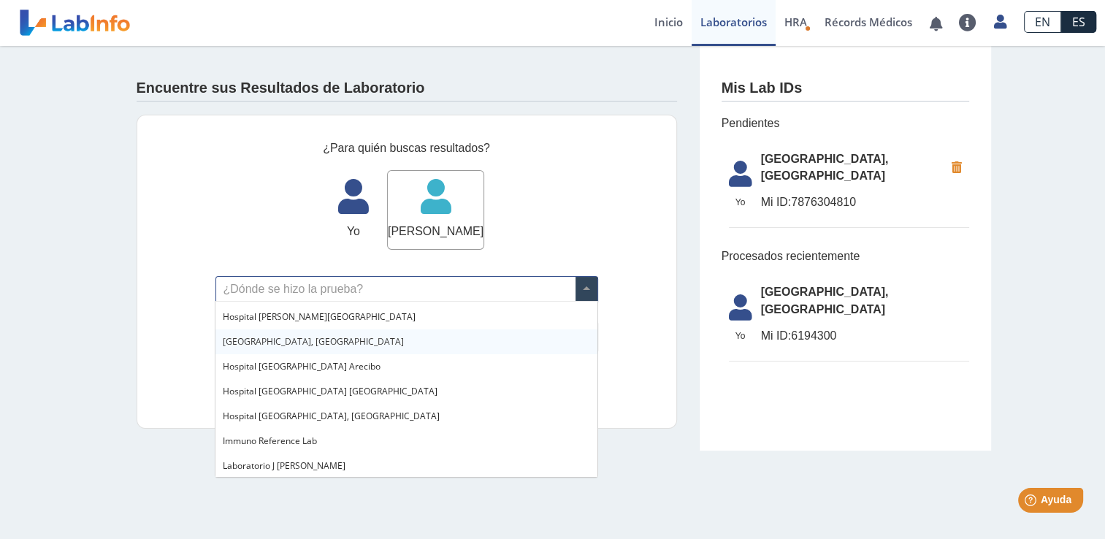
click at [312, 343] on span "[GEOGRAPHIC_DATA], [GEOGRAPHIC_DATA]" at bounding box center [313, 341] width 181 height 12
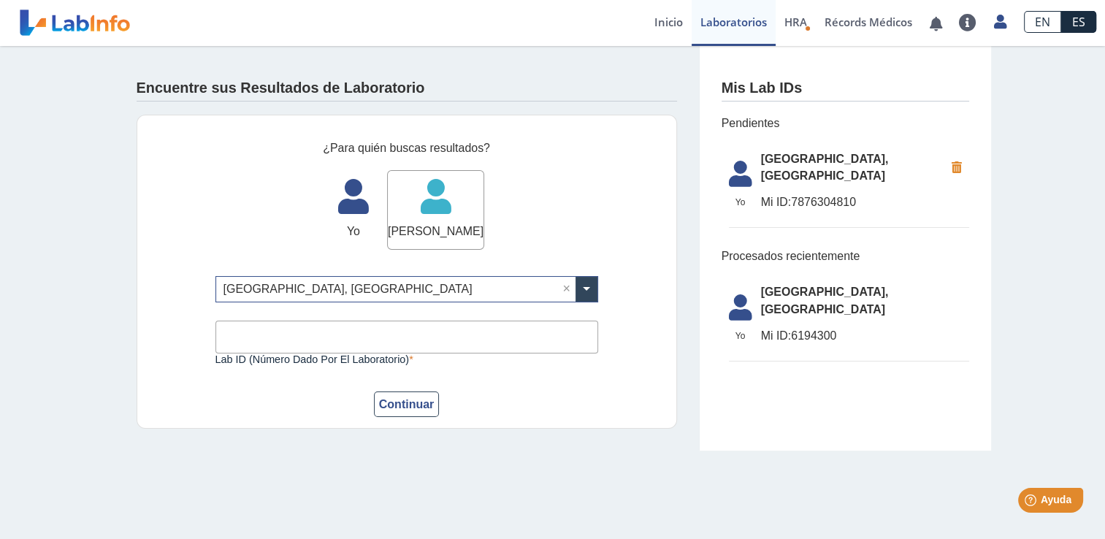
click at [292, 337] on input "Lab ID (número dado por el laboratorio)" at bounding box center [406, 337] width 383 height 33
type input "7876304810"
click at [406, 405] on button "Continuar" at bounding box center [407, 404] width 66 height 26
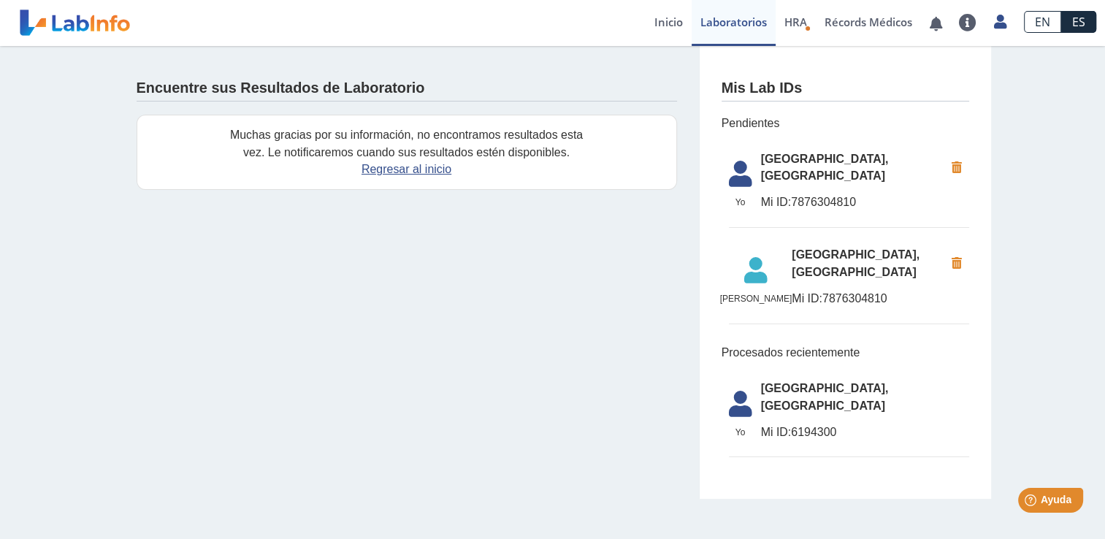
click at [771, 285] on li "Alondra Luna Alondra Luna Hospital Metropolitano, Rio Piedras Mi ID: 7876304810" at bounding box center [849, 281] width 240 height 85
click at [792, 259] on span "[GEOGRAPHIC_DATA], [GEOGRAPHIC_DATA]" at bounding box center [868, 263] width 152 height 35
click at [666, 28] on link "Inicio" at bounding box center [669, 23] width 46 height 46
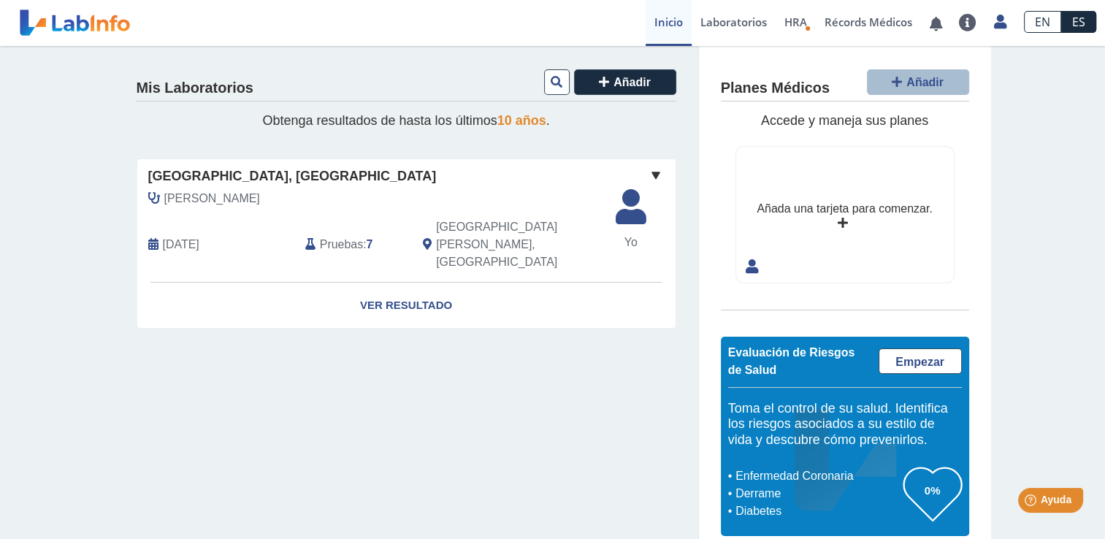
click at [521, 117] on span "10 años" at bounding box center [521, 120] width 49 height 15
click at [519, 121] on span "10 años" at bounding box center [521, 120] width 49 height 15
click at [544, 77] on button at bounding box center [557, 82] width 26 height 26
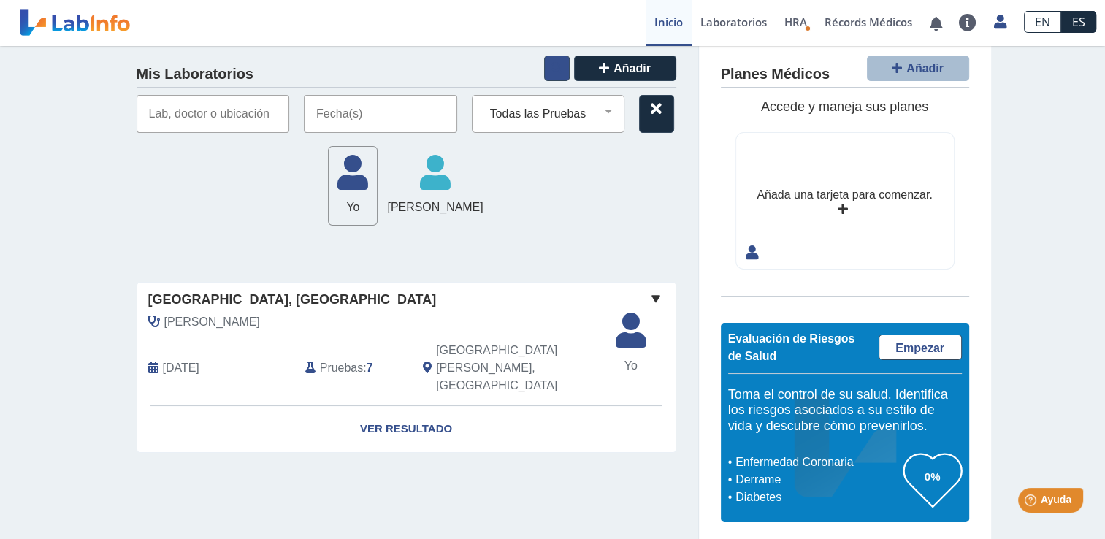
scroll to position [18, 0]
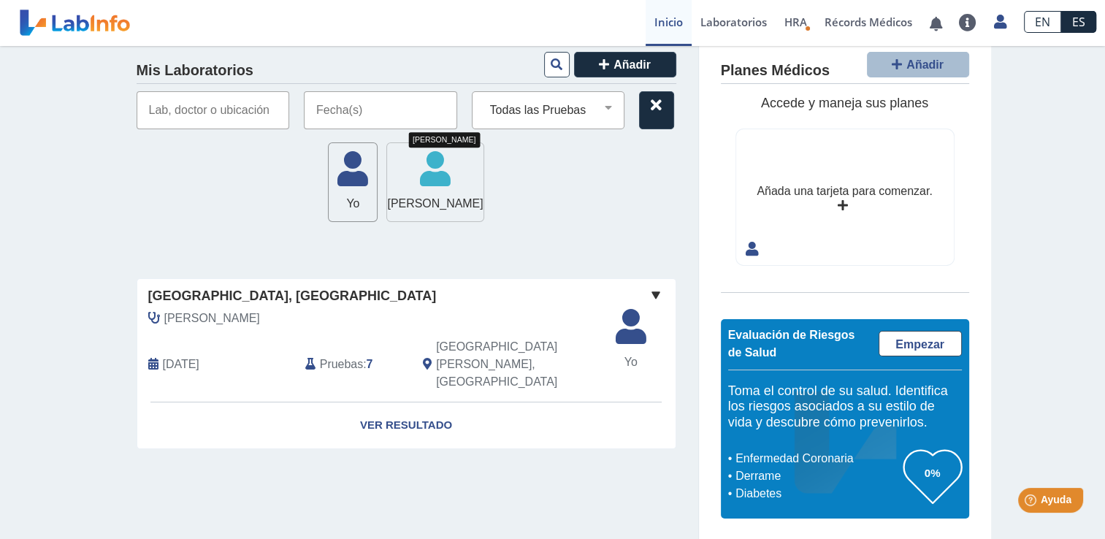
click at [429, 181] on icon at bounding box center [435, 174] width 96 height 44
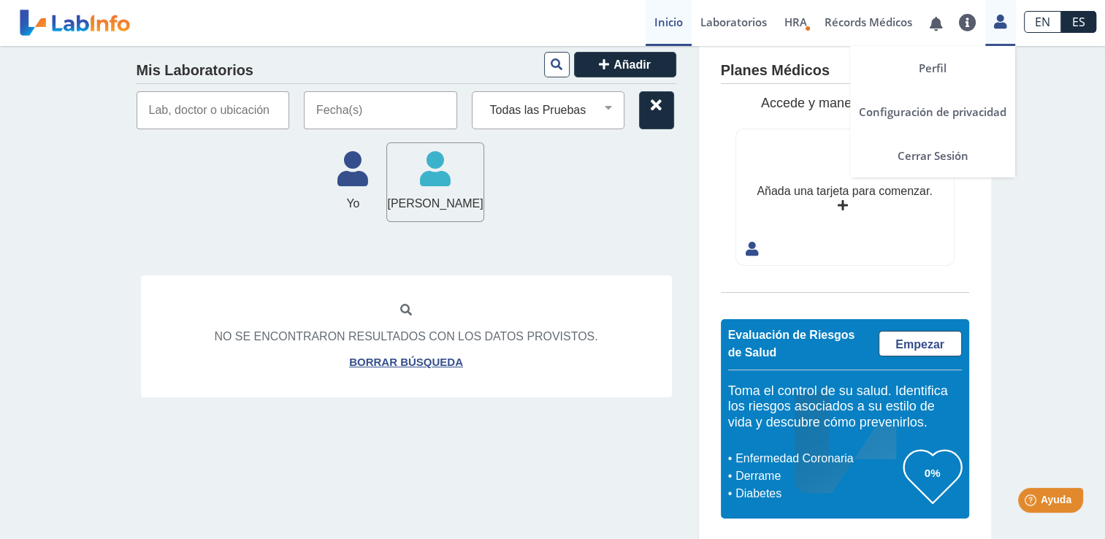
drag, startPoint x: 438, startPoint y: 190, endPoint x: 1001, endPoint y: 22, distance: 586.9
click at [1001, 22] on icon at bounding box center [1000, 21] width 12 height 11
click at [952, 56] on link "Perfil" at bounding box center [932, 68] width 165 height 44
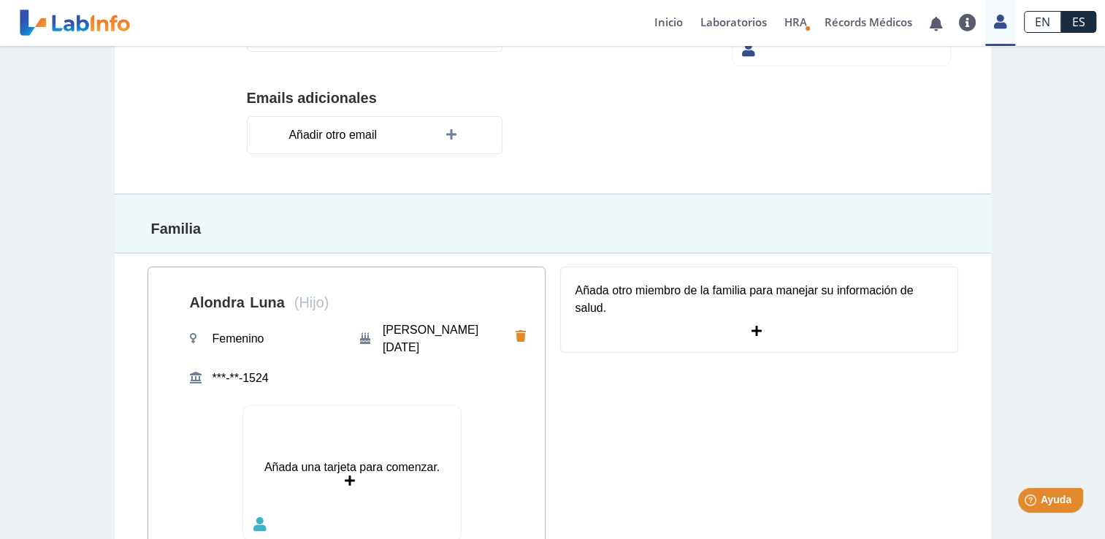
scroll to position [494, 0]
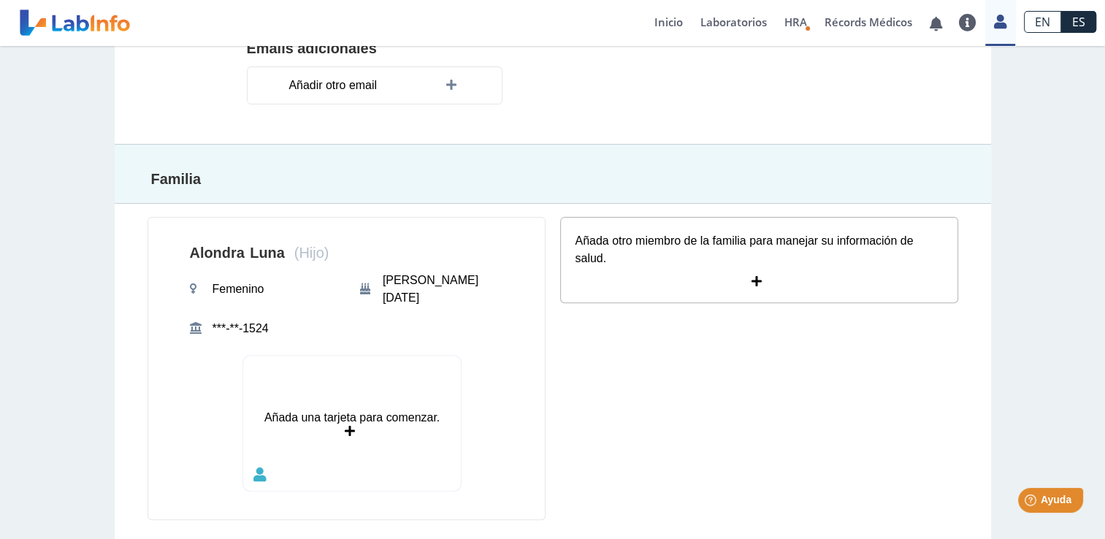
click at [752, 276] on icon at bounding box center [759, 282] width 15 height 12
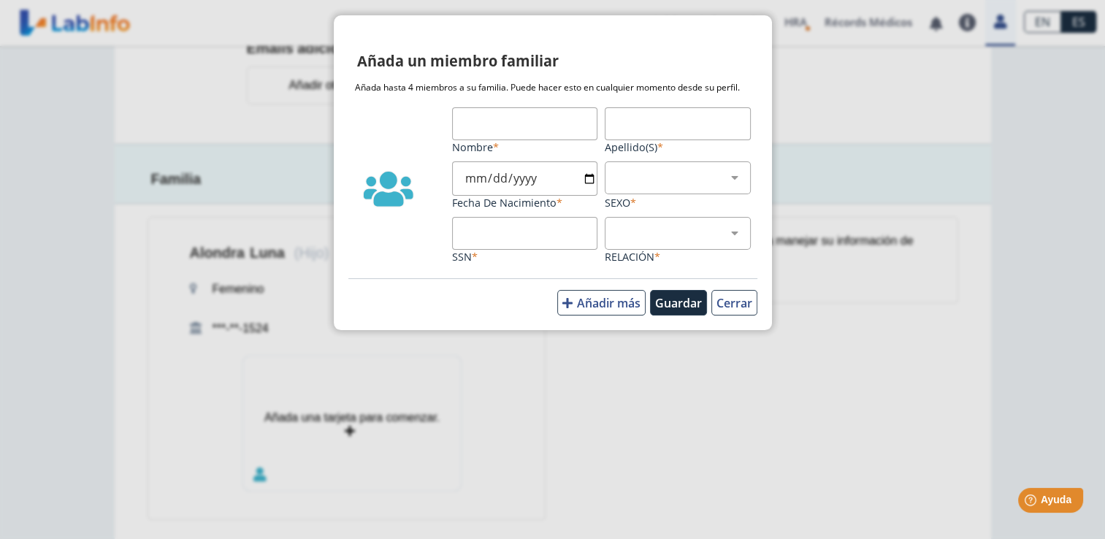
click at [496, 145] on label "Nombre" at bounding box center [525, 147] width 146 height 14
click at [496, 140] on input "Nombre" at bounding box center [525, 123] width 146 height 33
click at [728, 299] on button "Cerrar" at bounding box center [734, 303] width 46 height 26
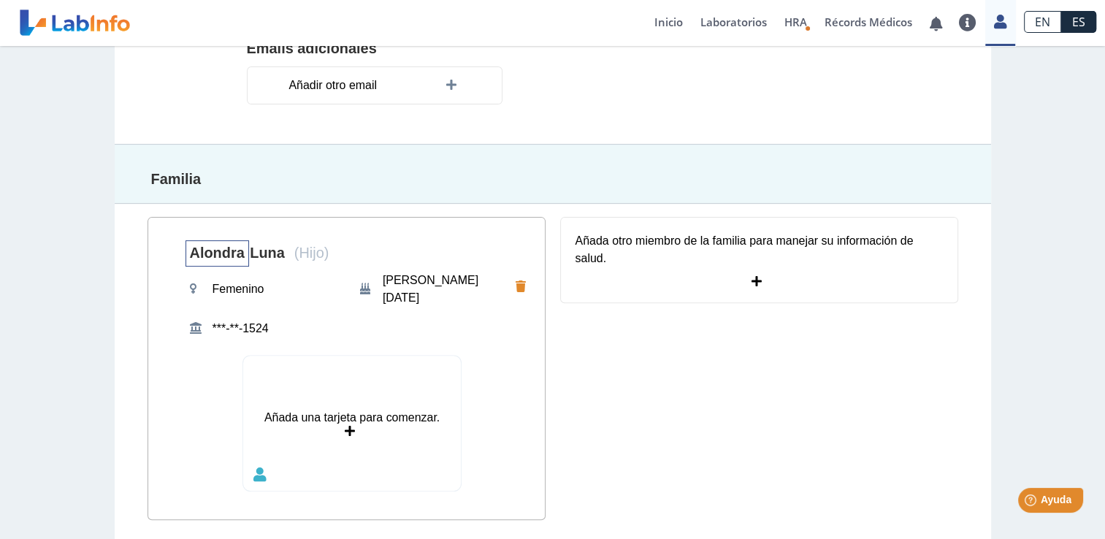
drag, startPoint x: 242, startPoint y: 246, endPoint x: 225, endPoint y: 249, distance: 17.8
click at [225, 249] on span "Alondra" at bounding box center [218, 253] width 64 height 26
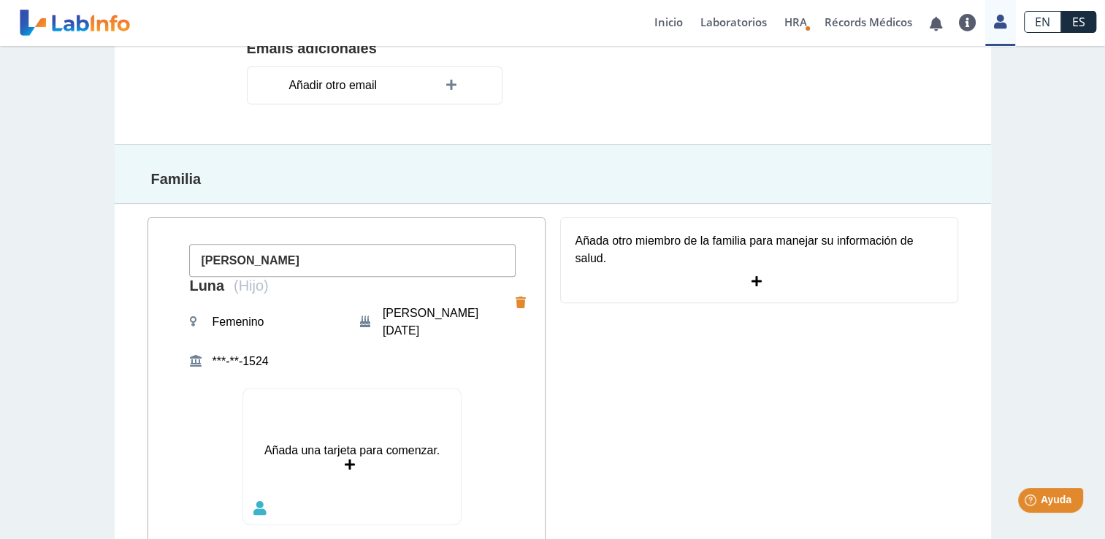
type input "Alondra Krystal"
click at [383, 178] on h4 "Familia" at bounding box center [436, 180] width 570 height 18
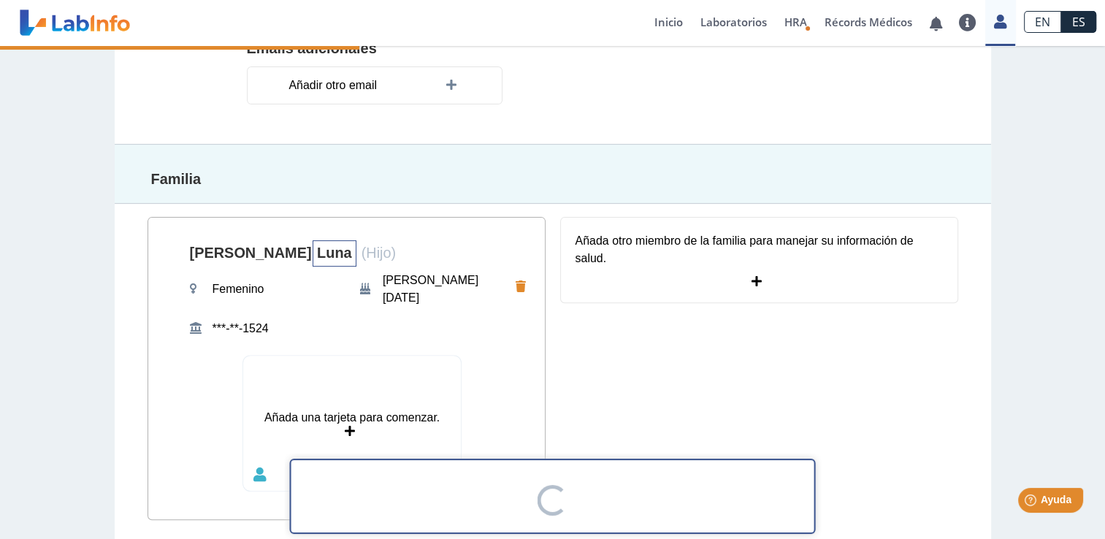
click at [313, 242] on span "[PERSON_NAME]" at bounding box center [335, 253] width 44 height 26
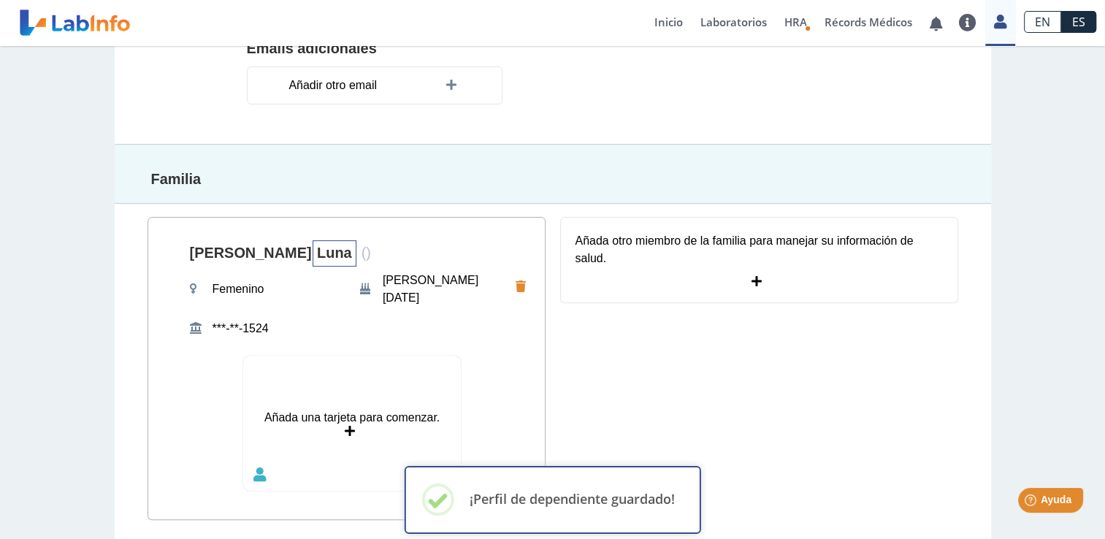
click at [313, 251] on span "[PERSON_NAME]" at bounding box center [335, 253] width 44 height 26
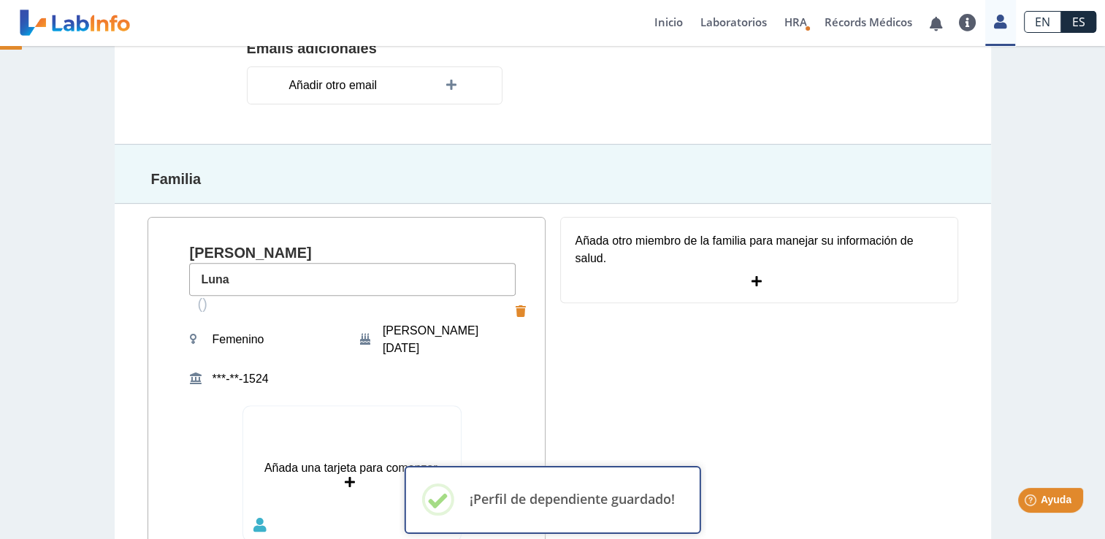
type input "[PERSON_NAME]"
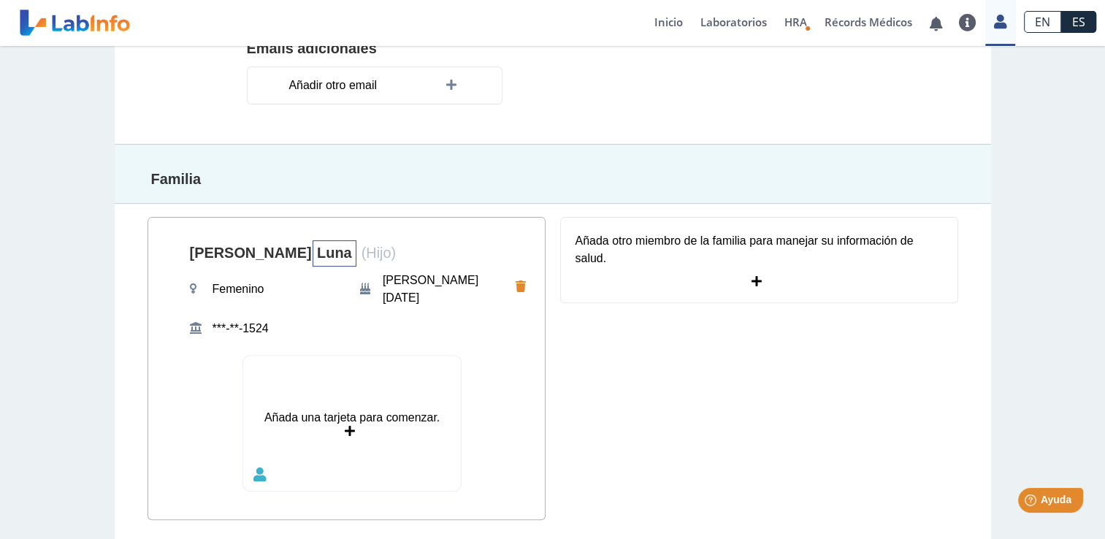
click at [313, 257] on span "[PERSON_NAME]" at bounding box center [335, 253] width 44 height 26
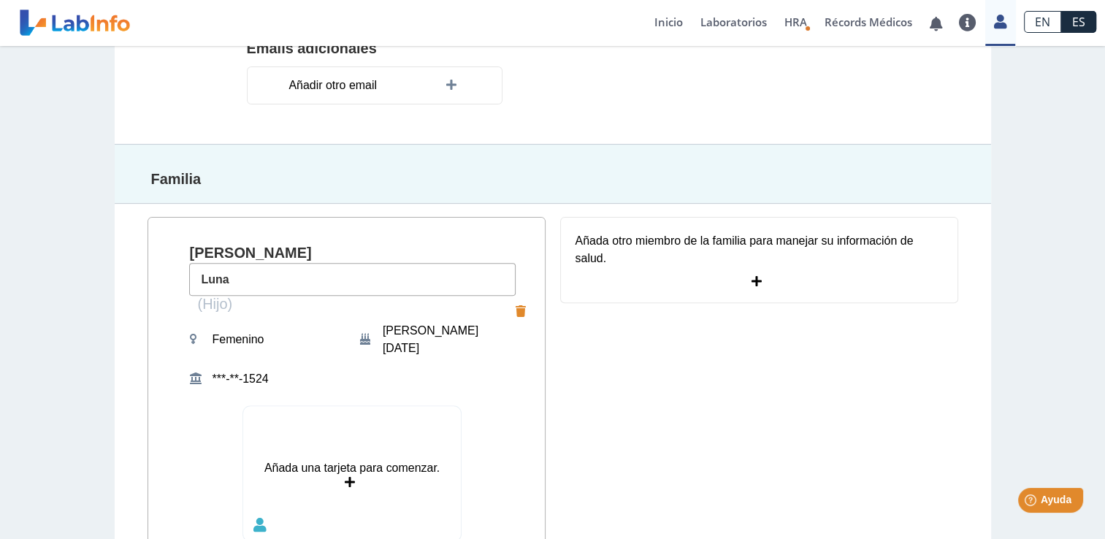
click at [254, 271] on input "[PERSON_NAME]" at bounding box center [352, 279] width 326 height 33
type input "Luna Fernandez"
click at [492, 156] on section "Familia" at bounding box center [553, 174] width 876 height 60
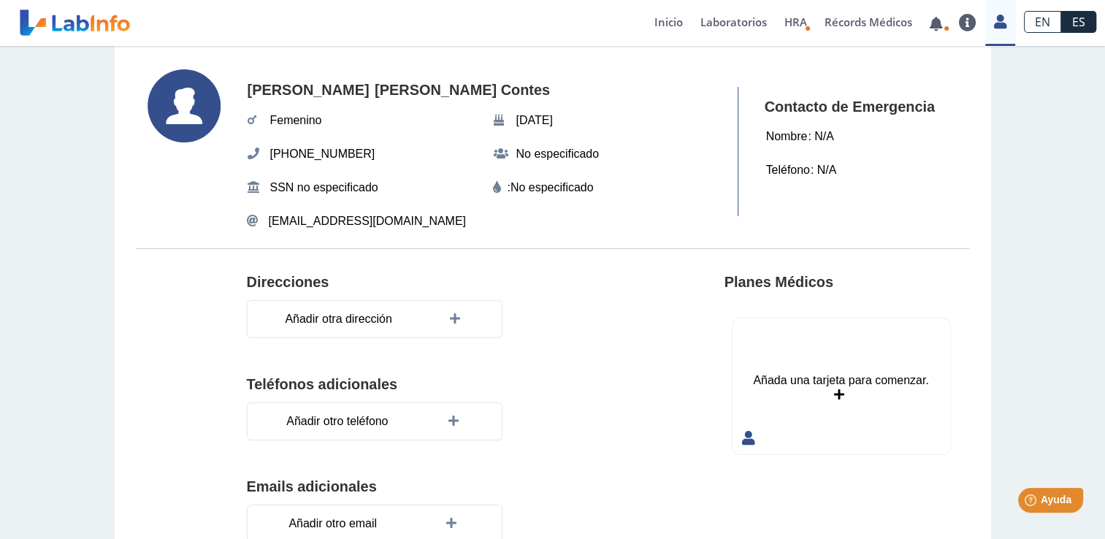
scroll to position [0, 0]
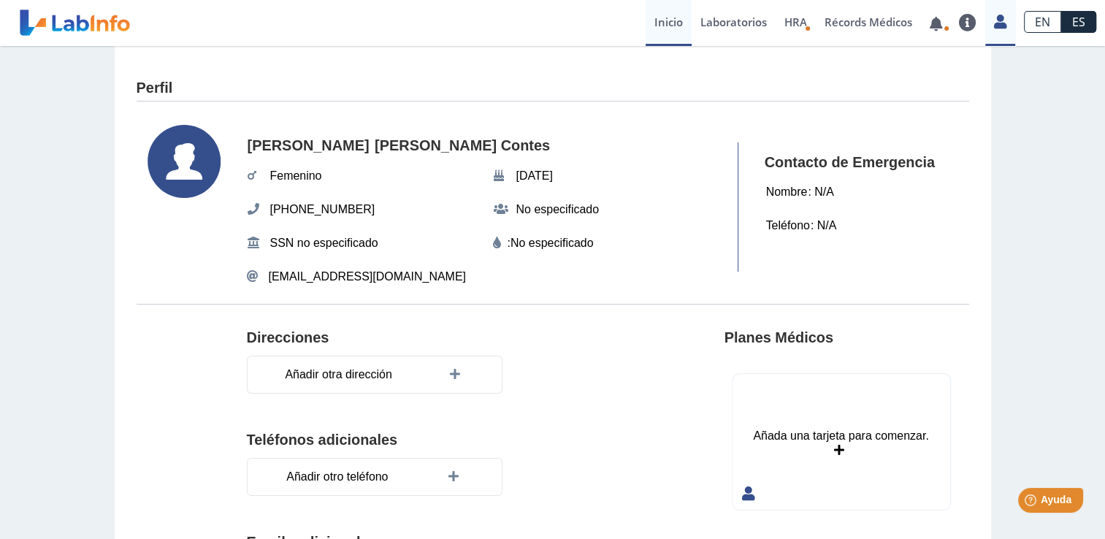
click at [663, 22] on link "Inicio" at bounding box center [669, 23] width 46 height 46
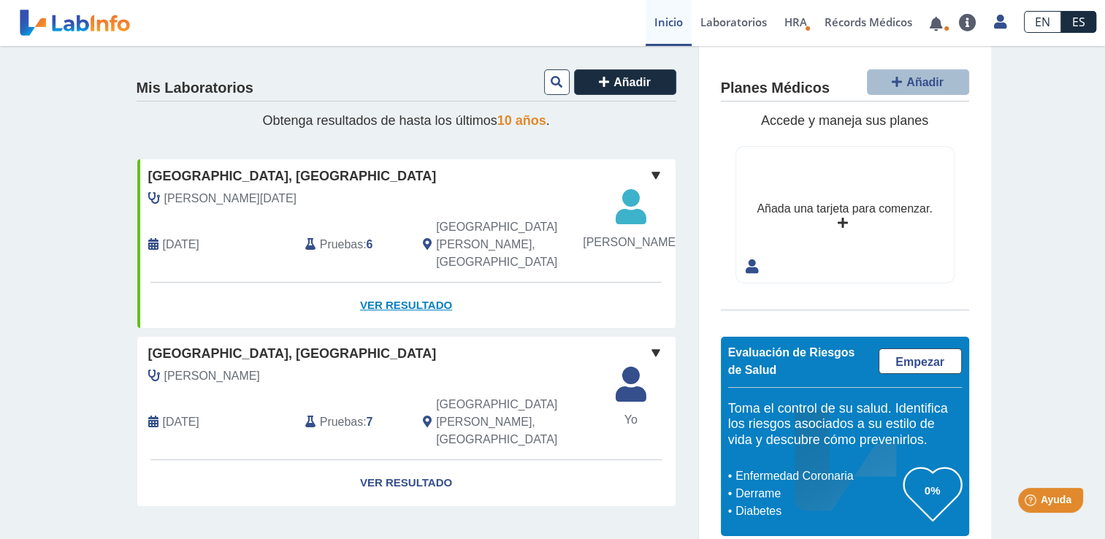
click at [389, 324] on link "Ver Resultado" at bounding box center [406, 306] width 538 height 46
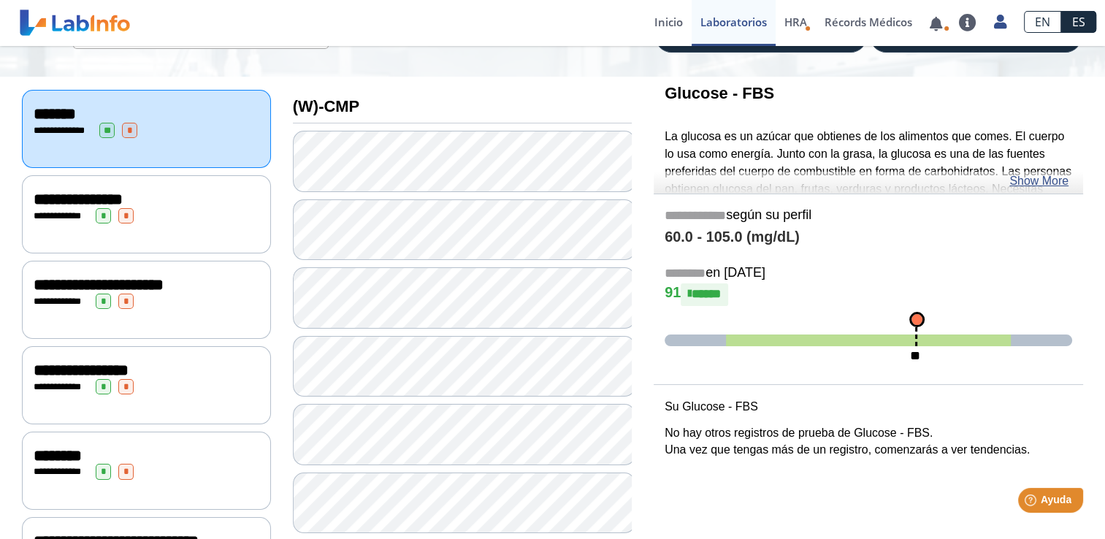
scroll to position [146, 0]
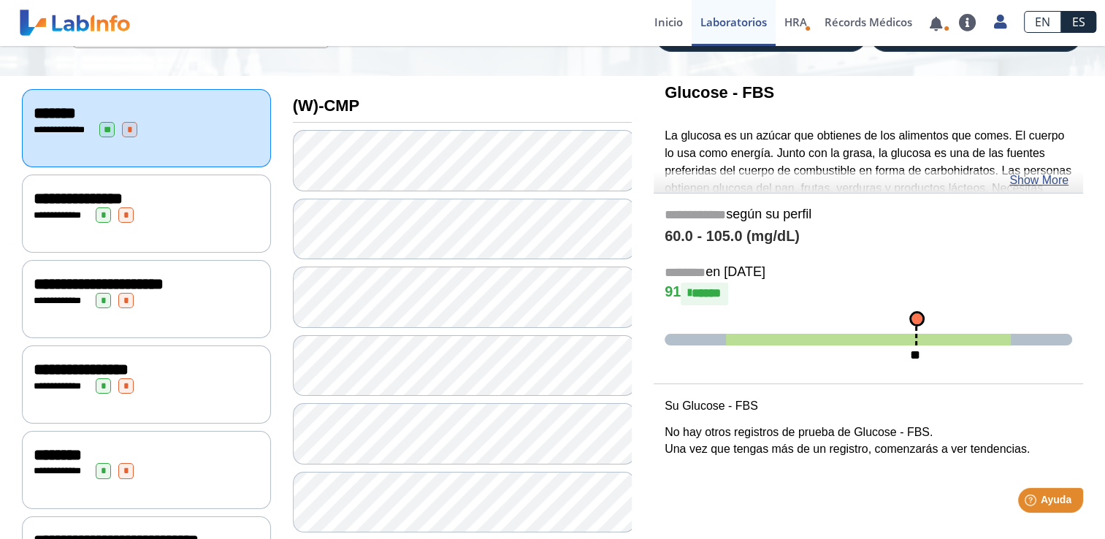
click at [194, 197] on div "**********" at bounding box center [147, 199] width 226 height 18
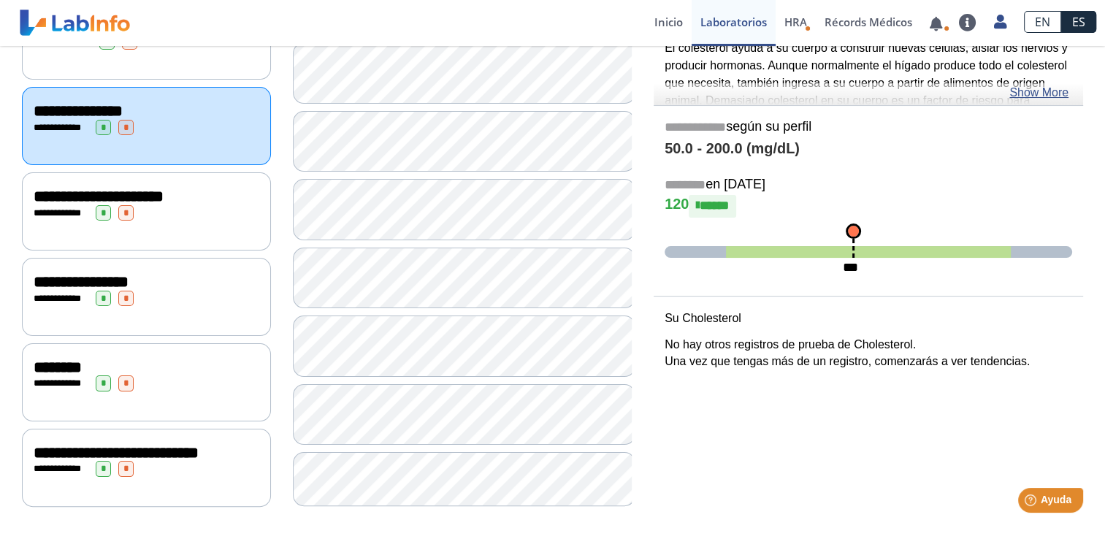
scroll to position [237, 0]
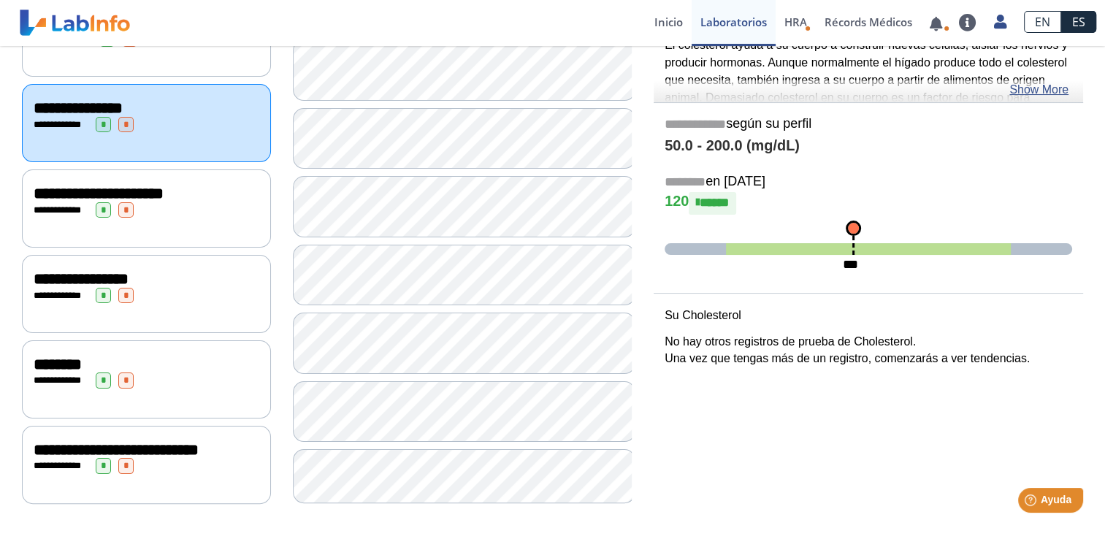
click at [161, 219] on div "**********" at bounding box center [146, 208] width 249 height 78
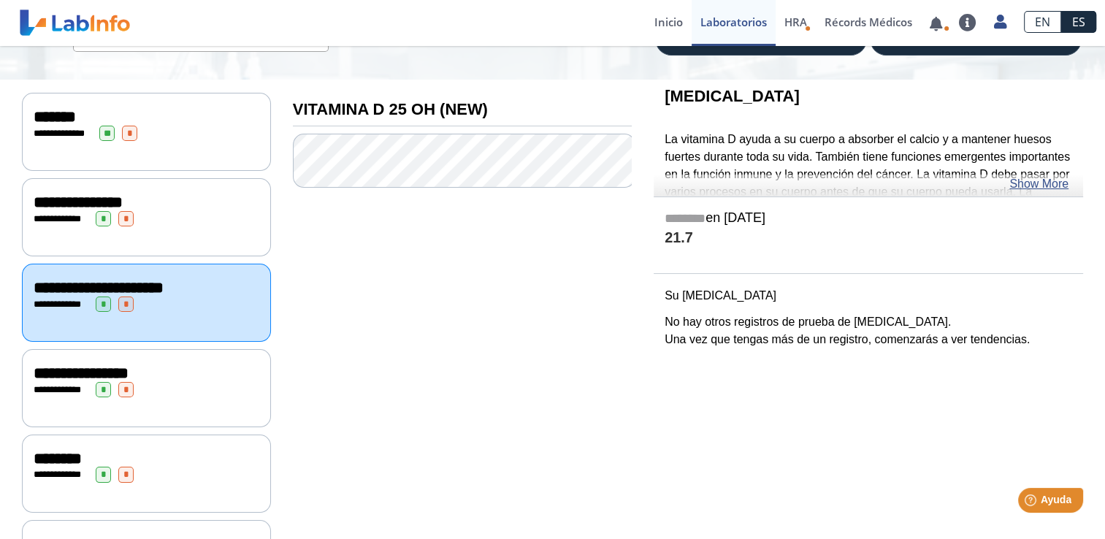
scroll to position [163, 0]
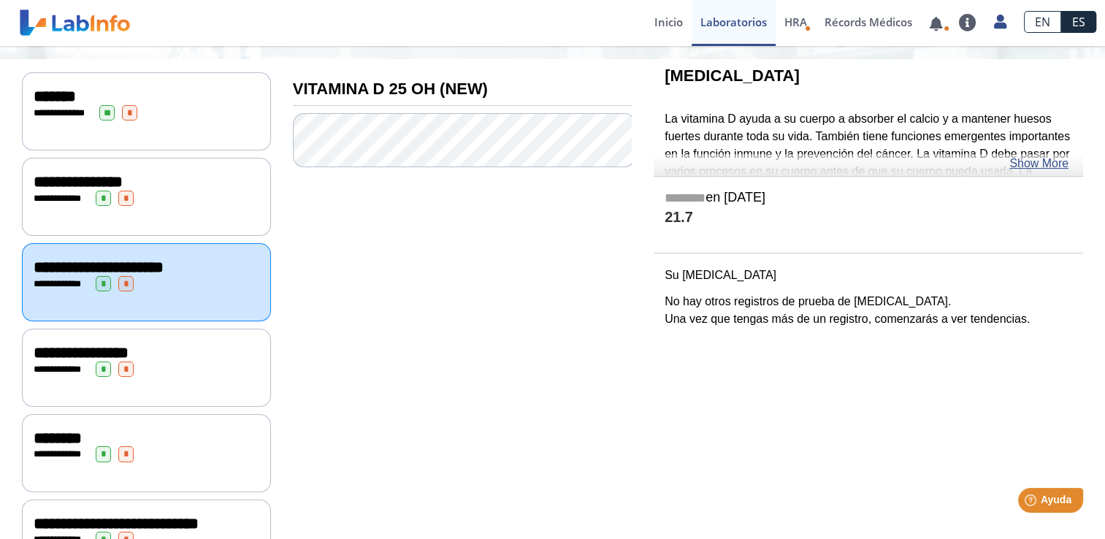
click at [183, 345] on div "**********" at bounding box center [147, 353] width 226 height 18
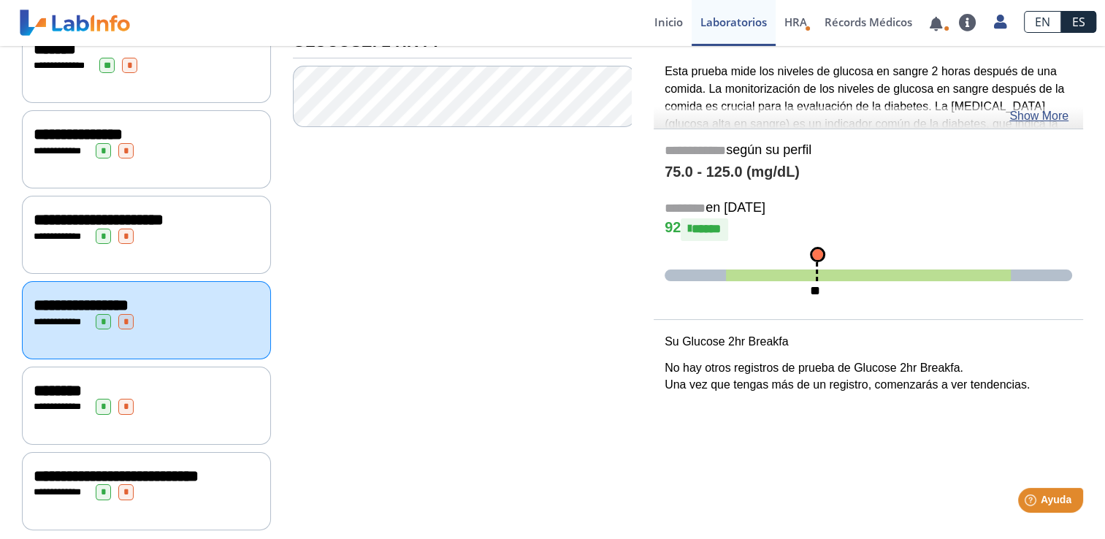
scroll to position [236, 0]
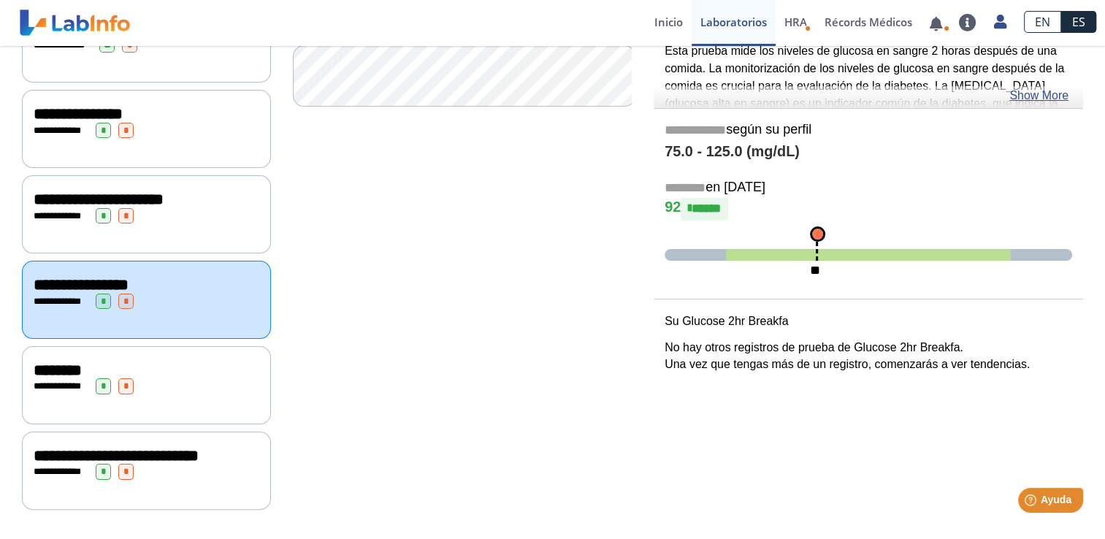
click at [187, 346] on div "**********" at bounding box center [146, 385] width 249 height 78
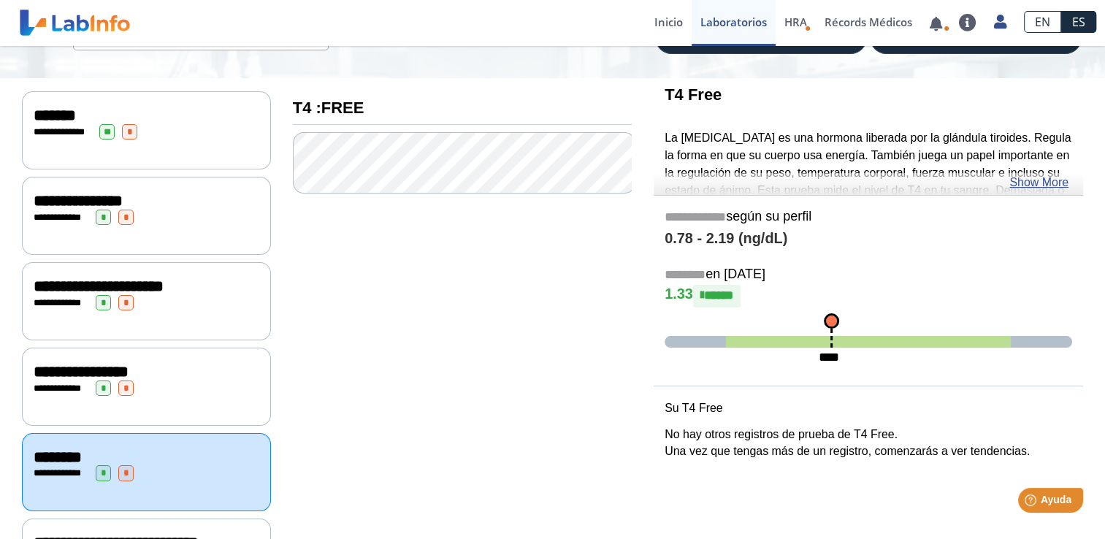
scroll to position [236, 0]
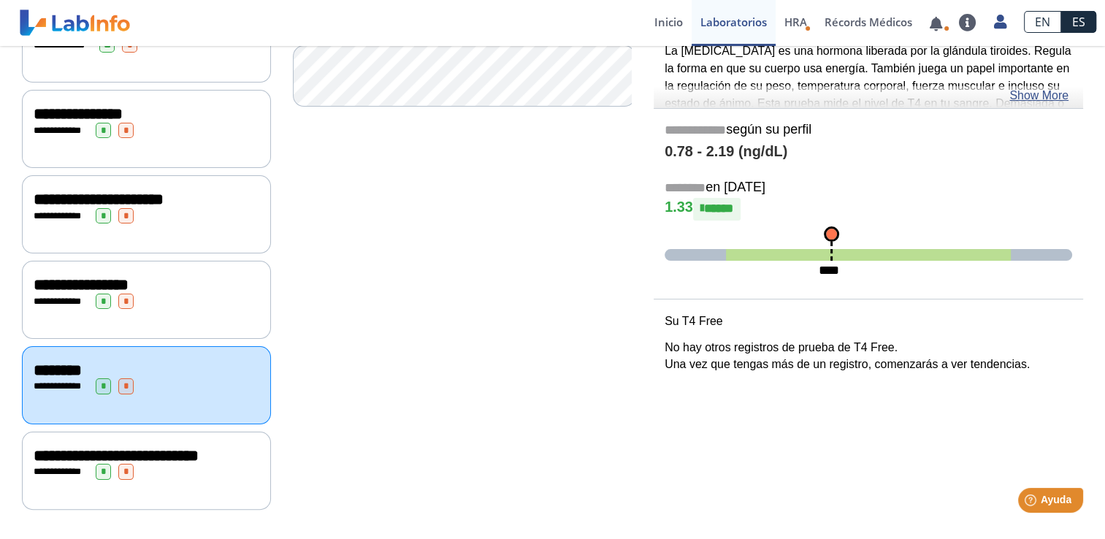
click at [158, 448] on span "**********" at bounding box center [116, 456] width 165 height 16
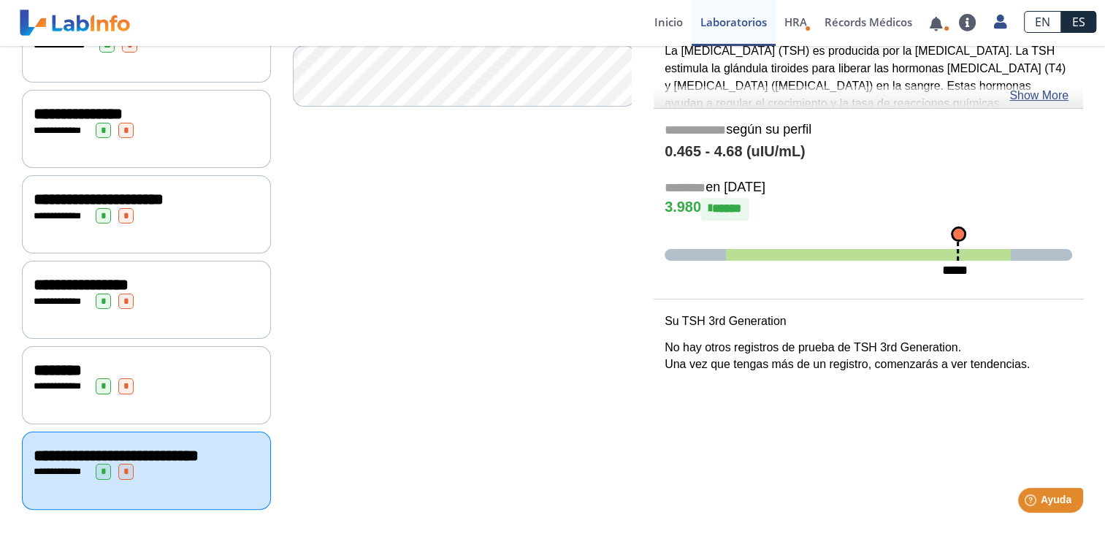
scroll to position [17, 0]
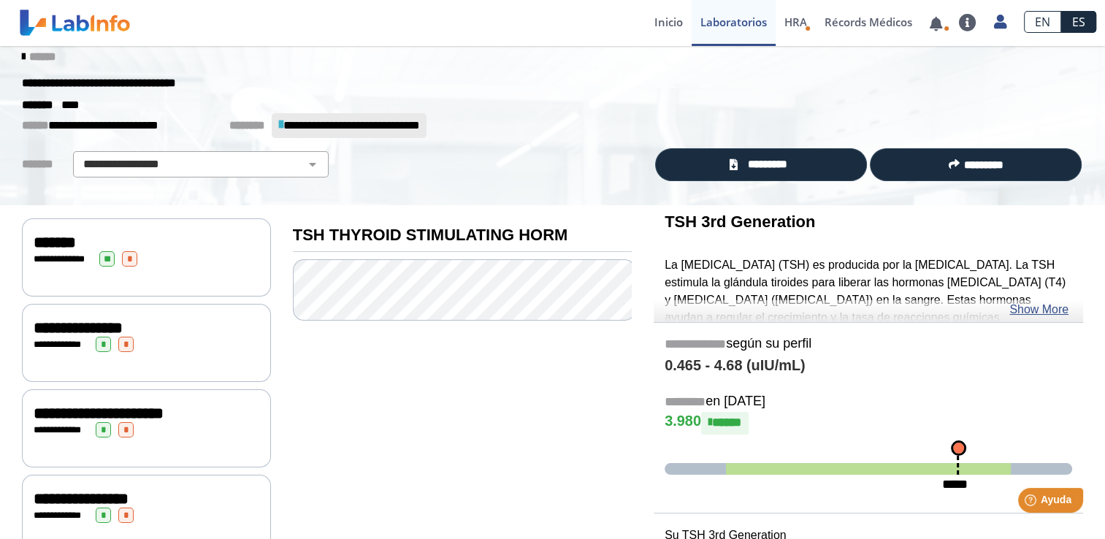
click at [181, 348] on div "**********" at bounding box center [147, 344] width 226 height 15
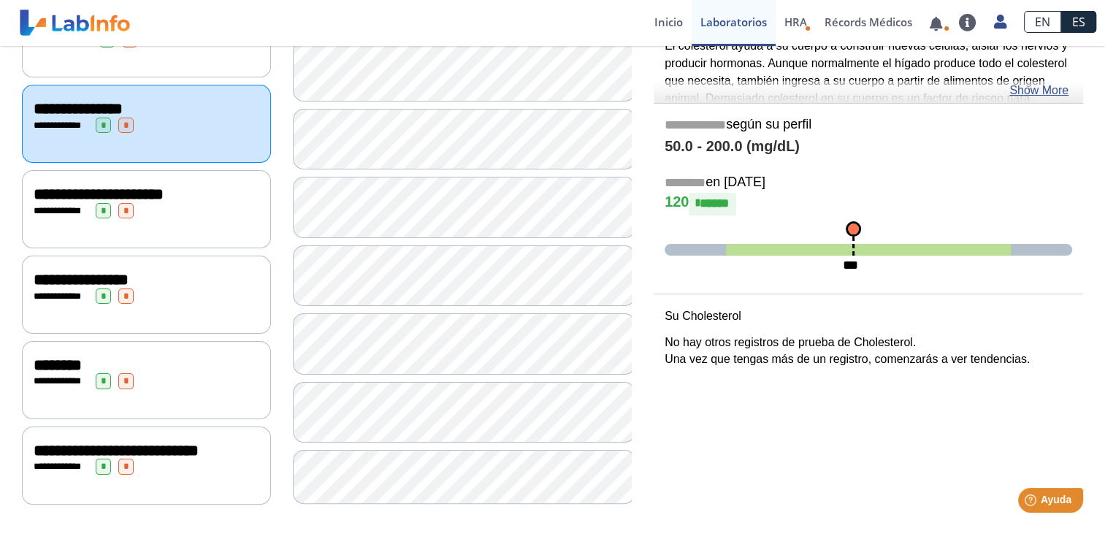
scroll to position [90, 0]
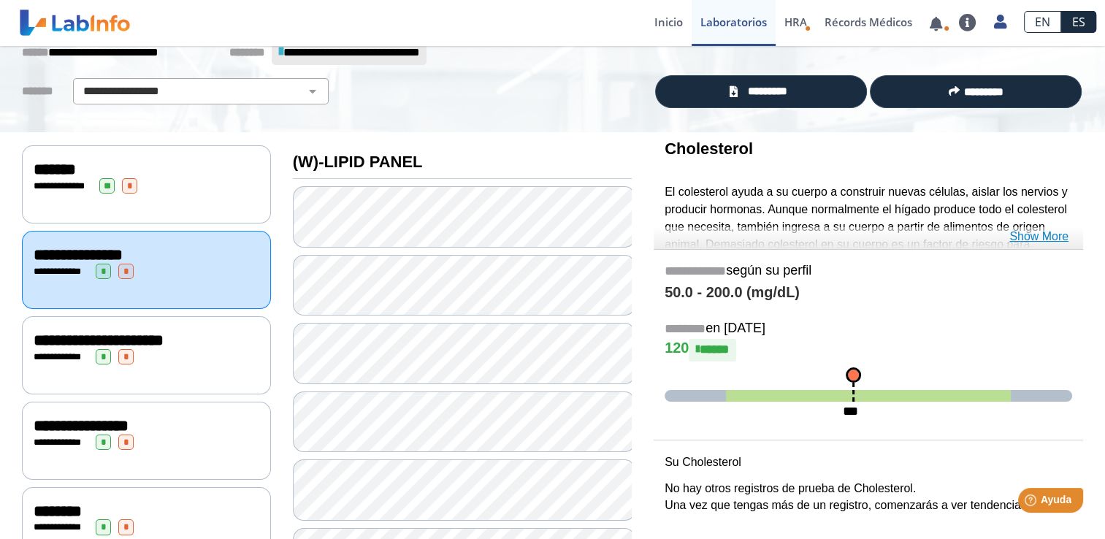
click at [1034, 232] on link "Show More" at bounding box center [1038, 237] width 59 height 18
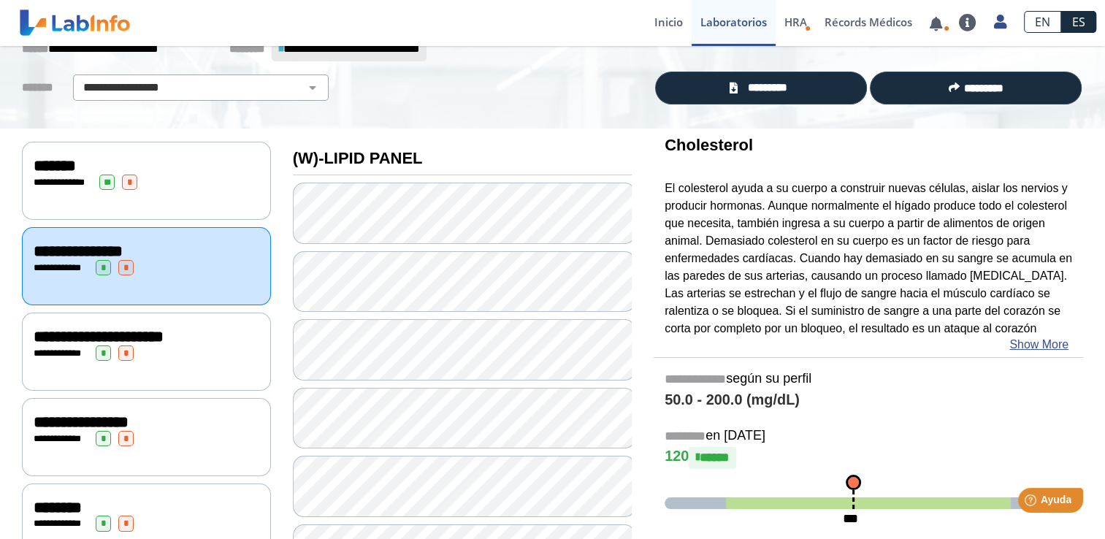
scroll to position [91, 0]
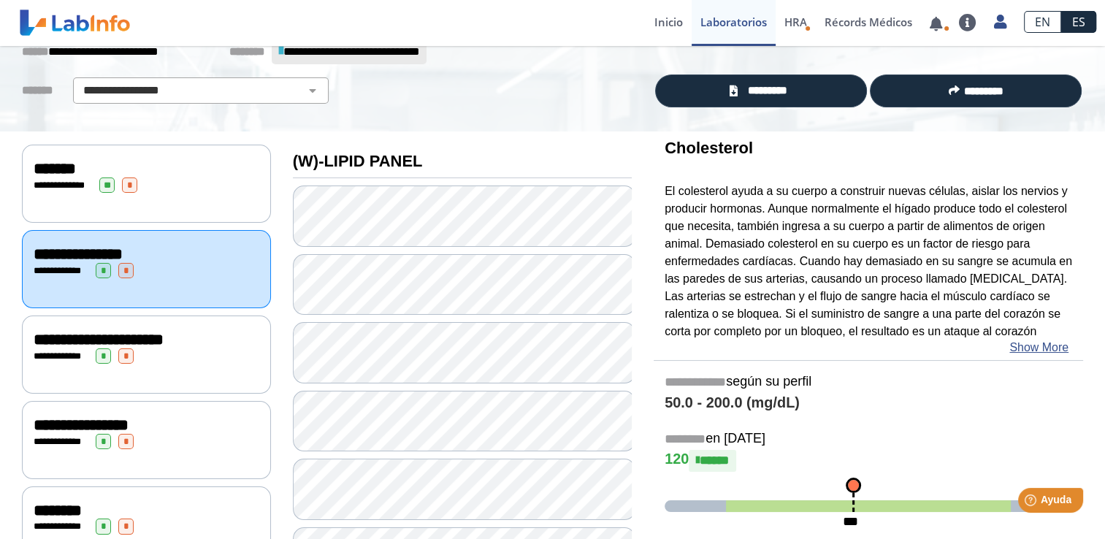
click at [180, 178] on div "**********" at bounding box center [147, 184] width 226 height 15
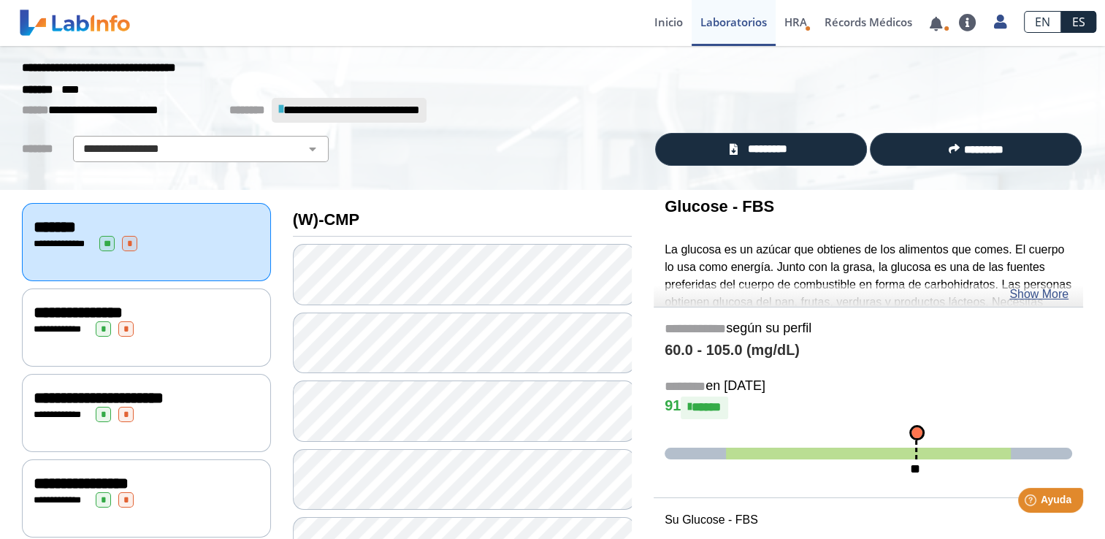
scroll to position [18, 0]
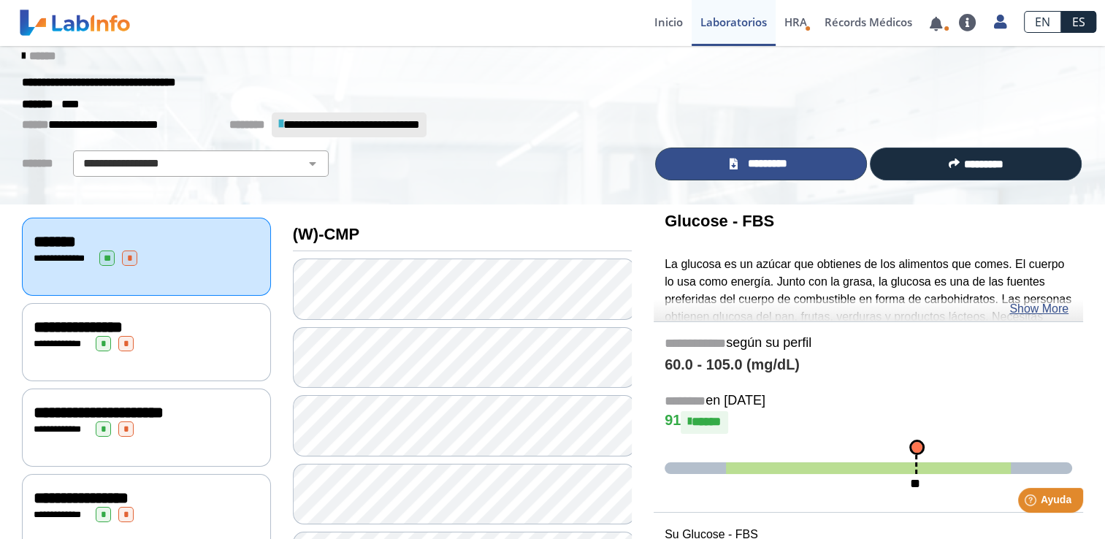
click at [745, 160] on span "*********" at bounding box center [767, 164] width 50 height 17
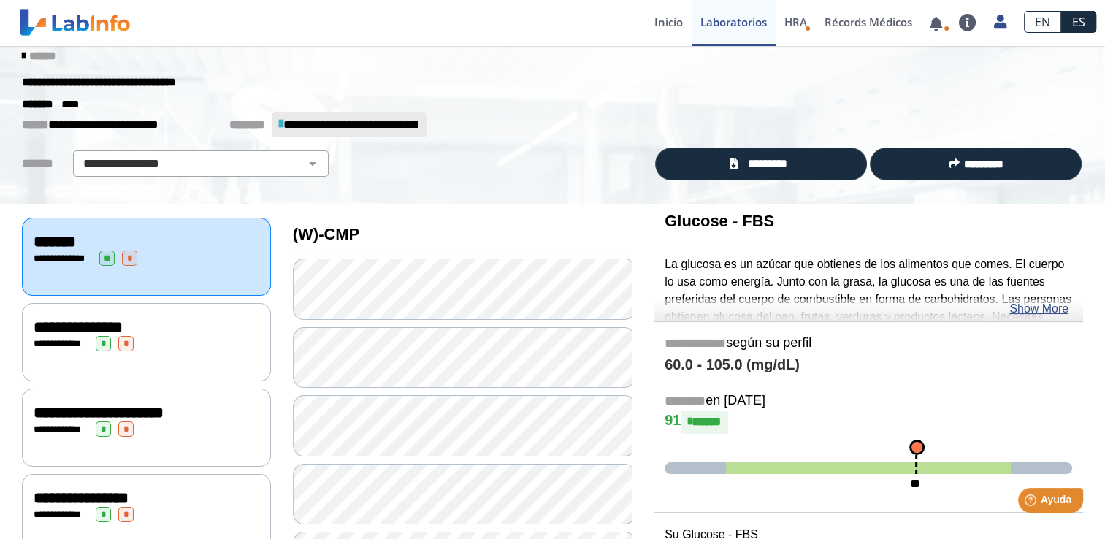
click at [110, 329] on span "**********" at bounding box center [78, 327] width 89 height 16
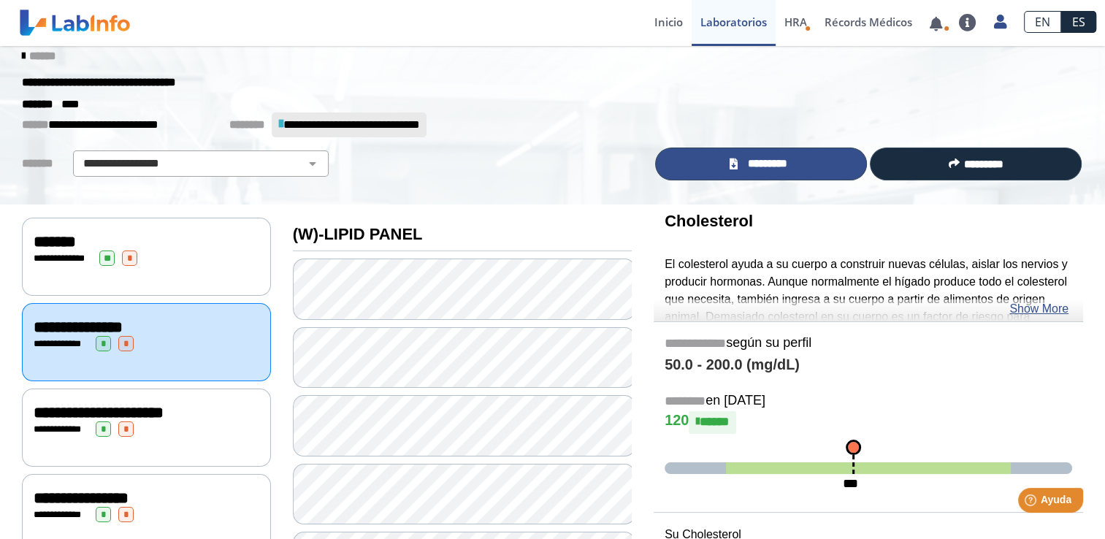
click at [821, 158] on link "*********" at bounding box center [761, 164] width 212 height 33
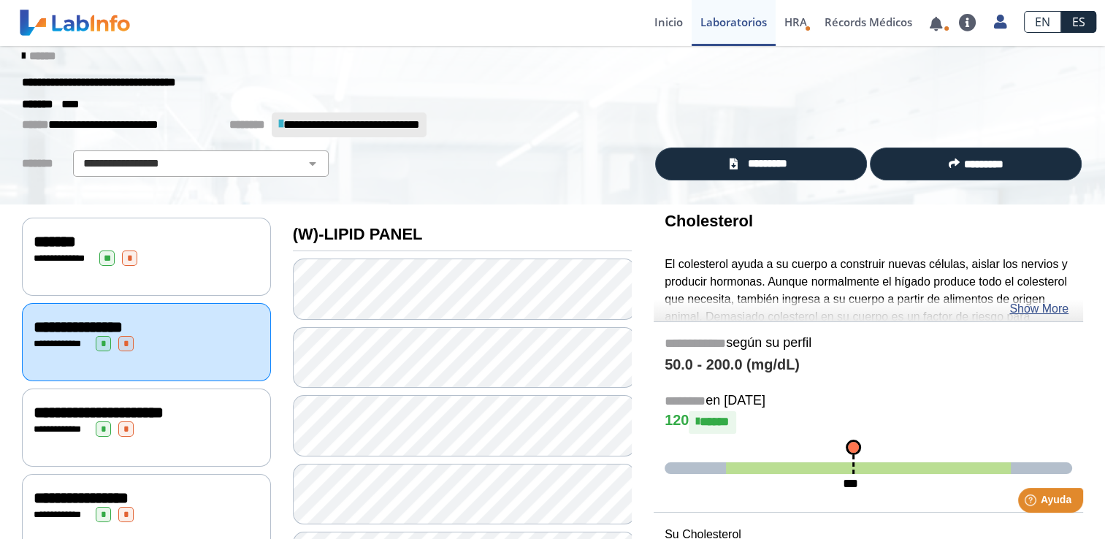
click at [164, 434] on div "**********" at bounding box center [146, 428] width 249 height 78
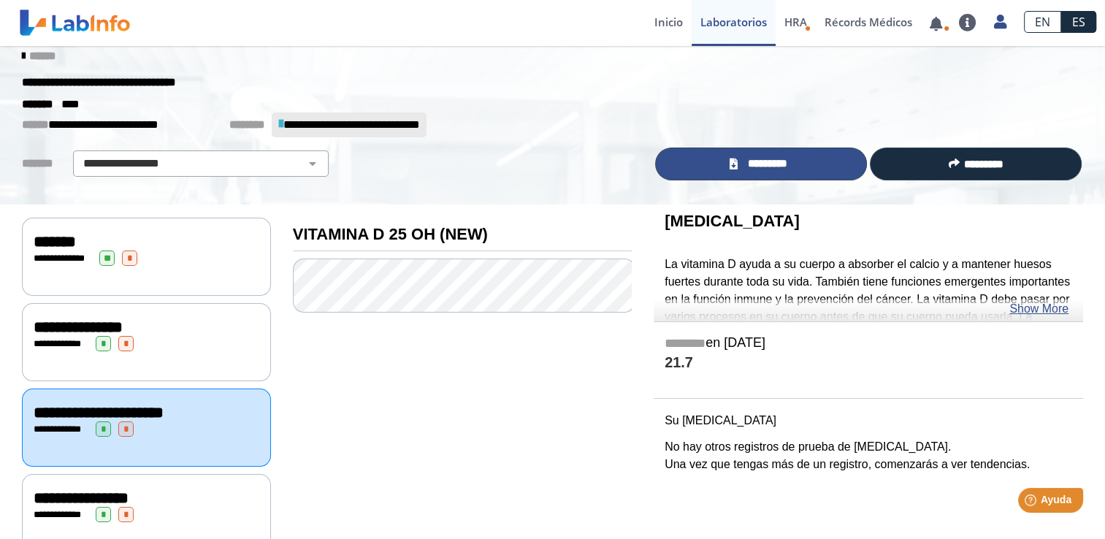
click at [808, 171] on link "*********" at bounding box center [761, 164] width 212 height 33
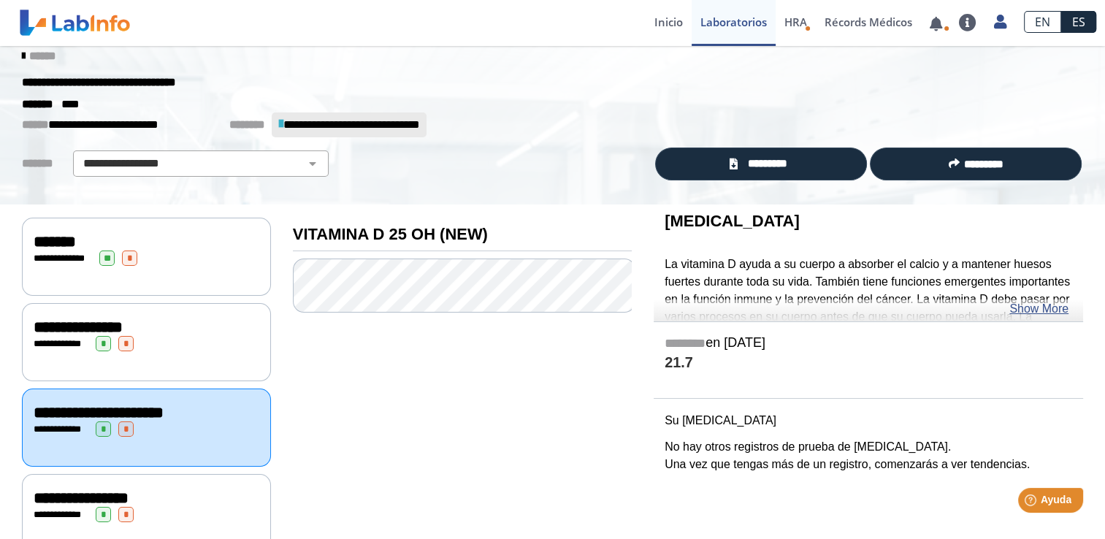
click at [181, 490] on div "**********" at bounding box center [147, 498] width 226 height 18
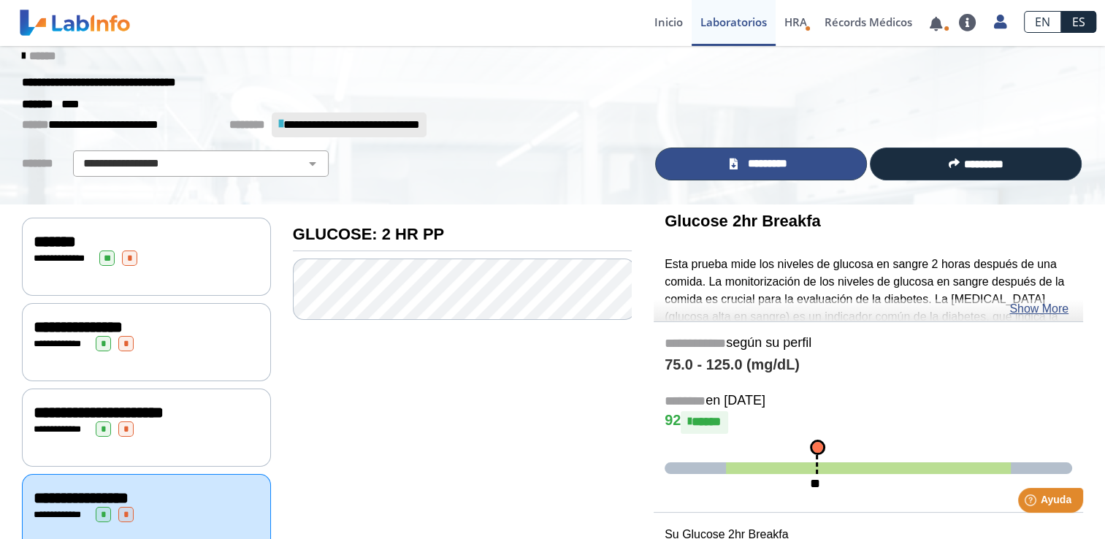
click at [759, 163] on span "*********" at bounding box center [767, 164] width 50 height 17
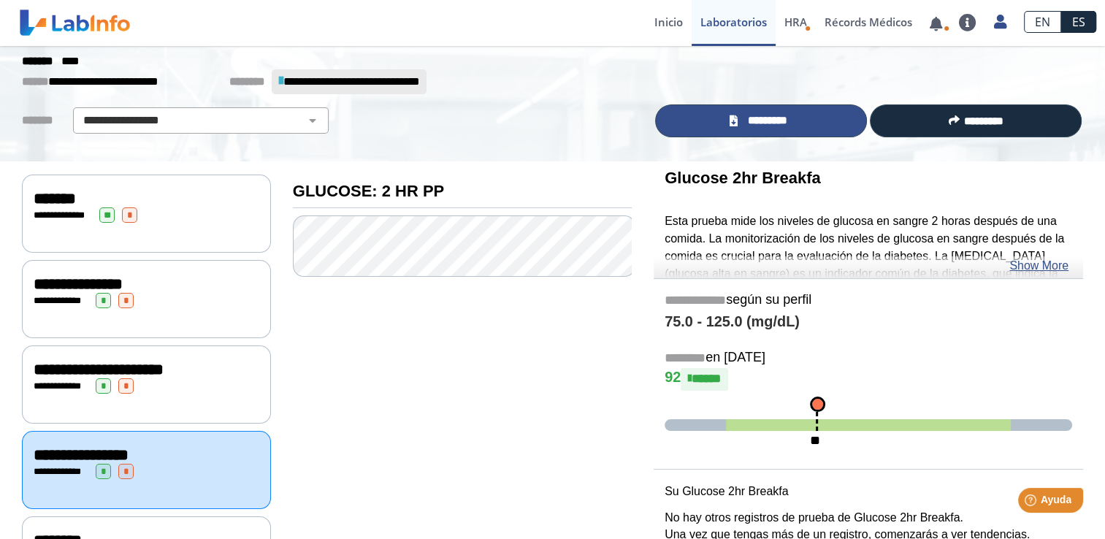
scroll to position [236, 0]
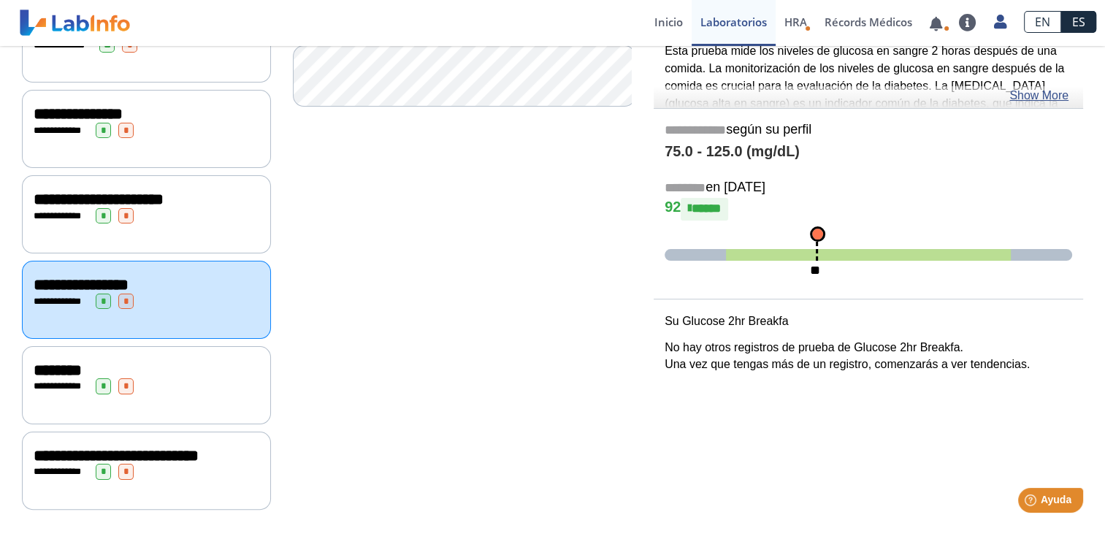
click at [179, 378] on div "**********" at bounding box center [147, 385] width 226 height 15
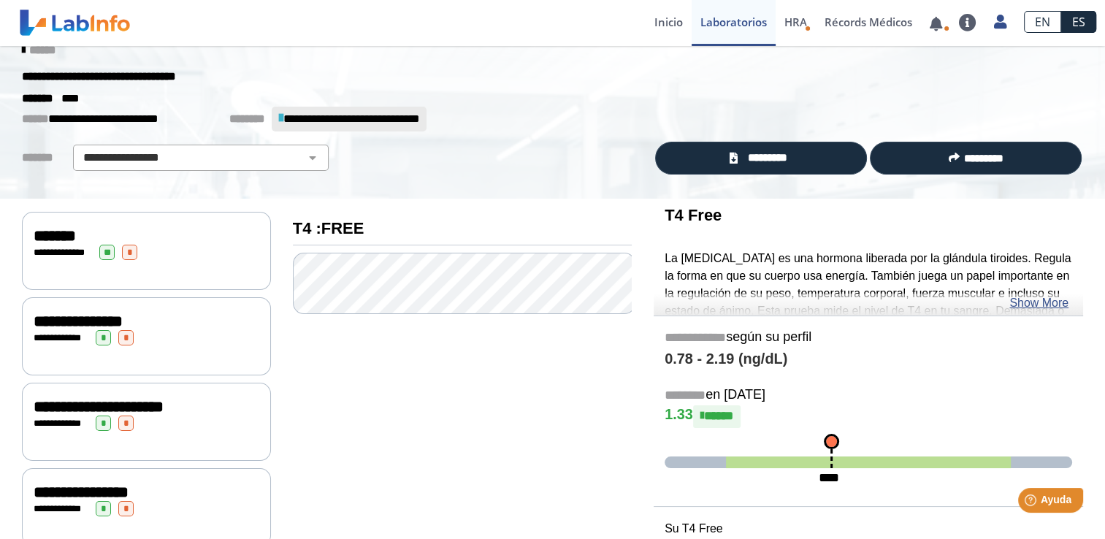
scroll to position [17, 0]
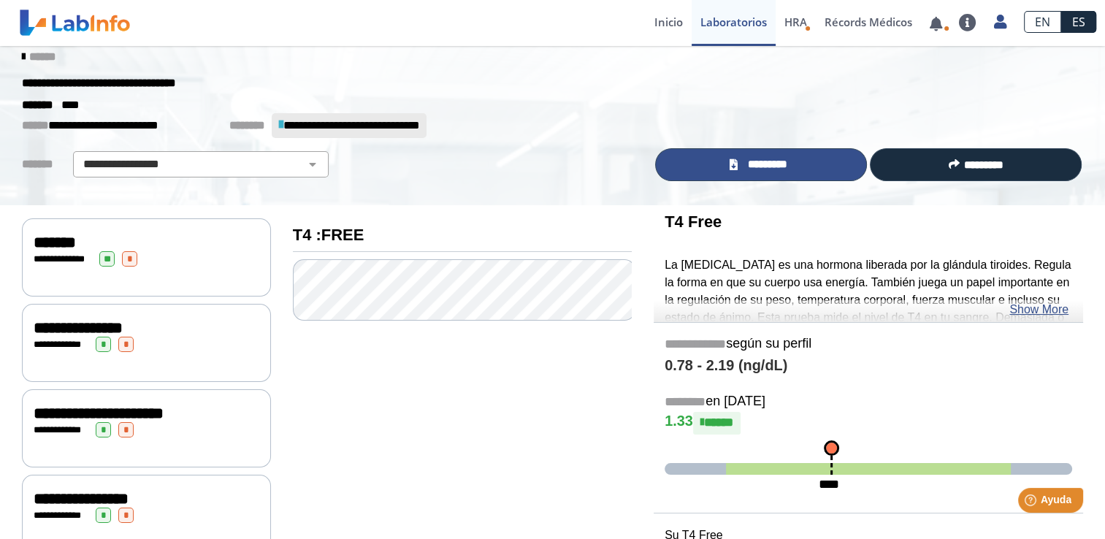
click at [712, 161] on link "*********" at bounding box center [761, 164] width 212 height 33
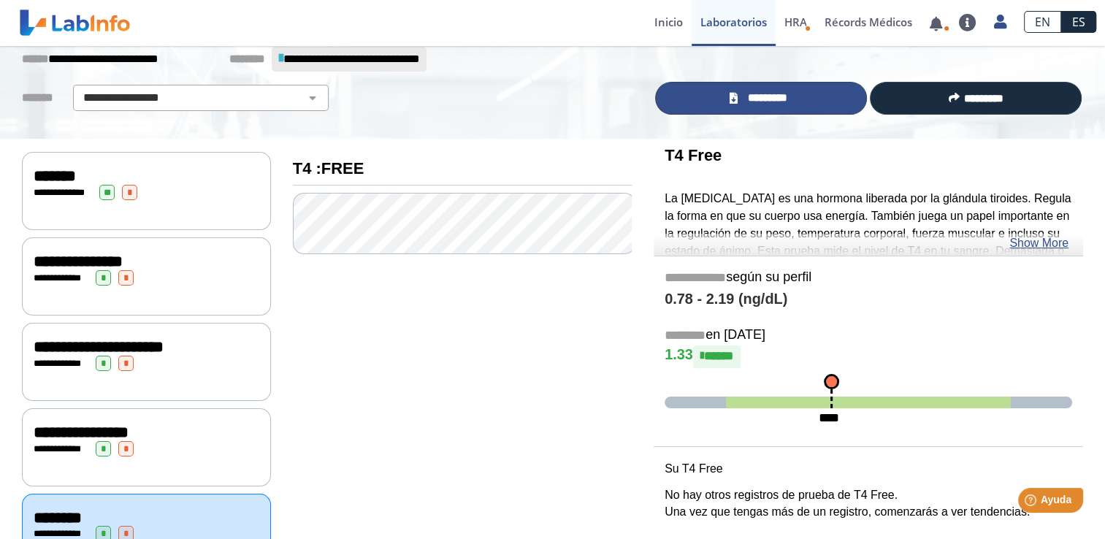
scroll to position [236, 0]
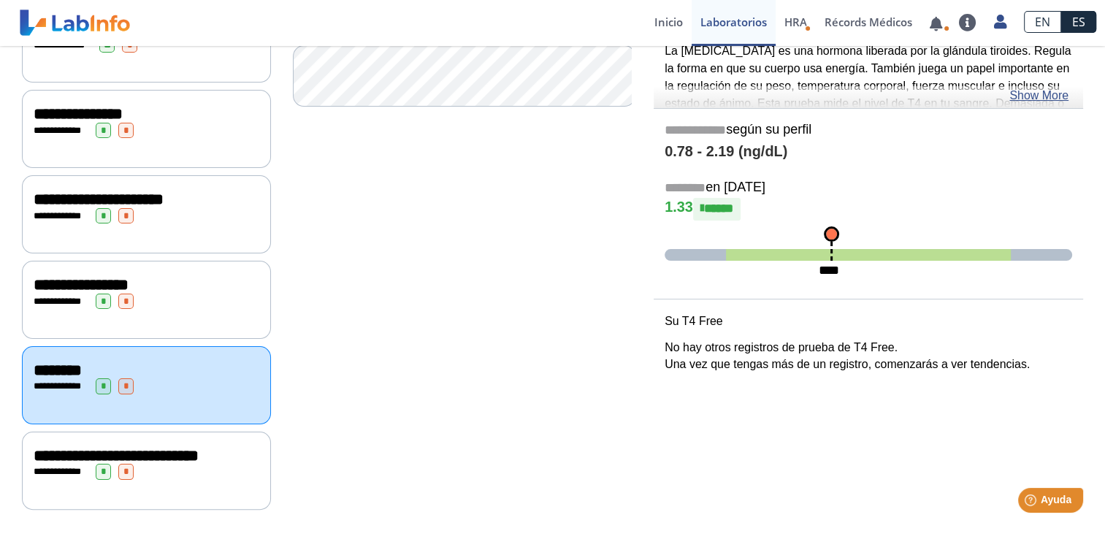
click at [159, 457] on div "**********" at bounding box center [147, 456] width 226 height 18
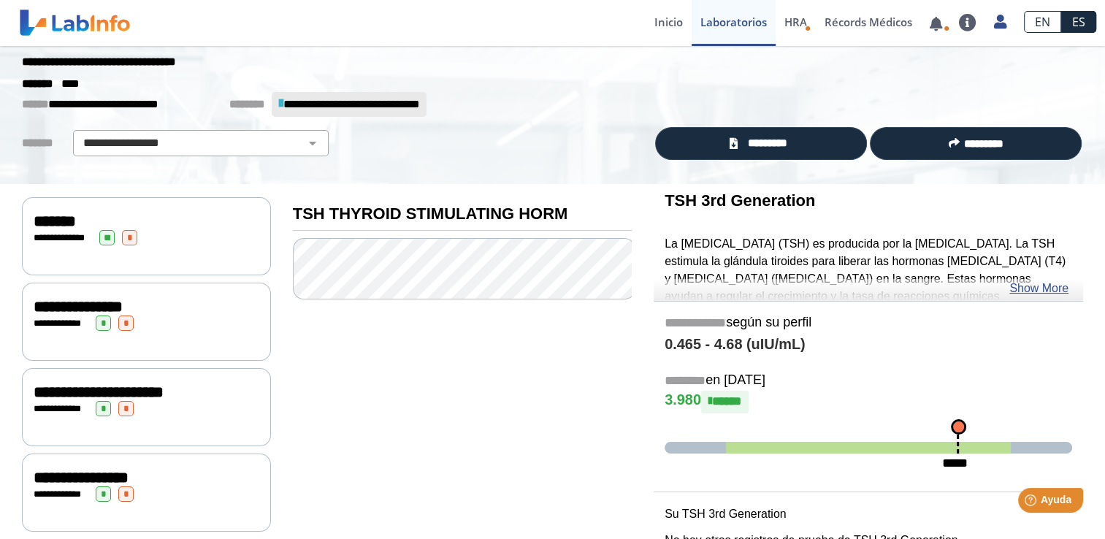
scroll to position [17, 0]
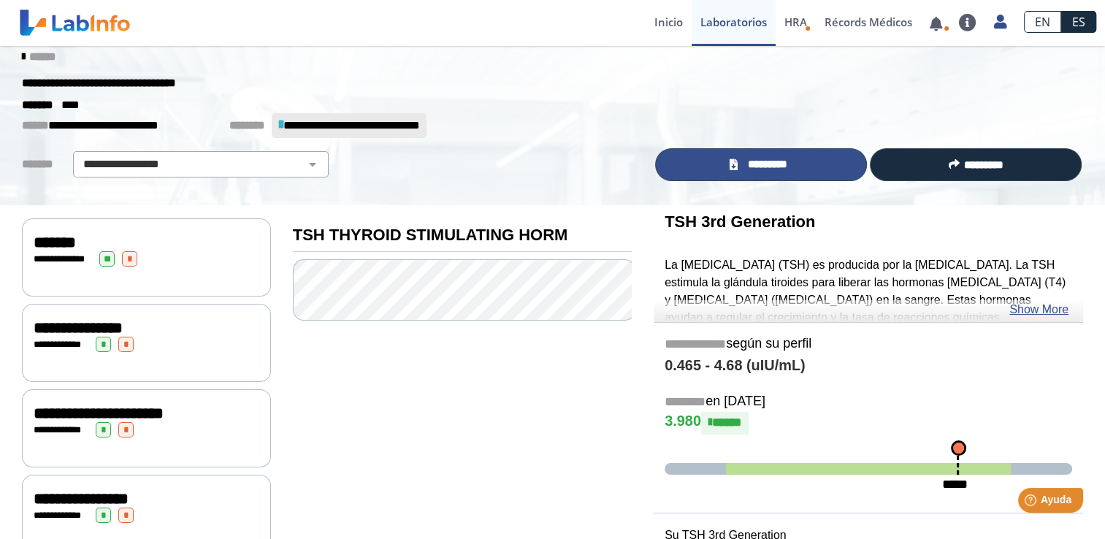
click at [742, 168] on span "*********" at bounding box center [767, 164] width 50 height 17
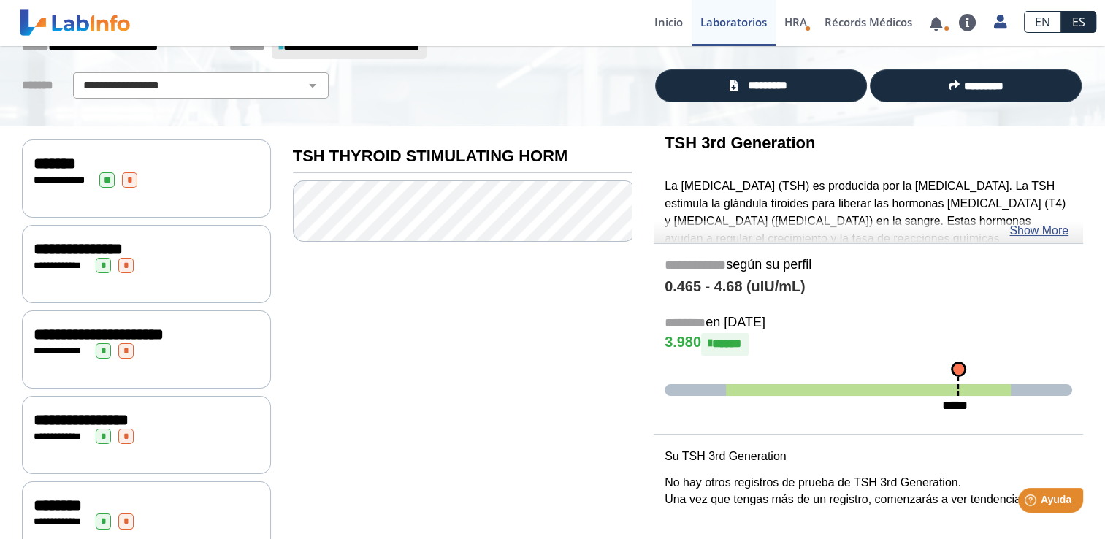
scroll to position [0, 0]
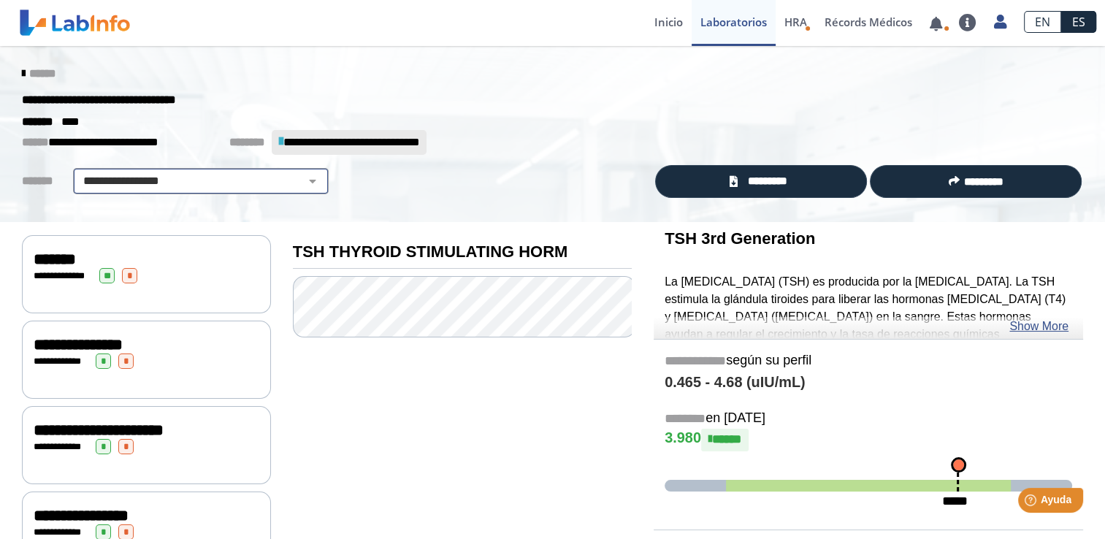
click at [299, 178] on select "**********" at bounding box center [200, 181] width 247 height 18
click at [305, 180] on select "**********" at bounding box center [200, 181] width 247 height 18
click at [514, 440] on div "**********" at bounding box center [462, 484] width 361 height 525
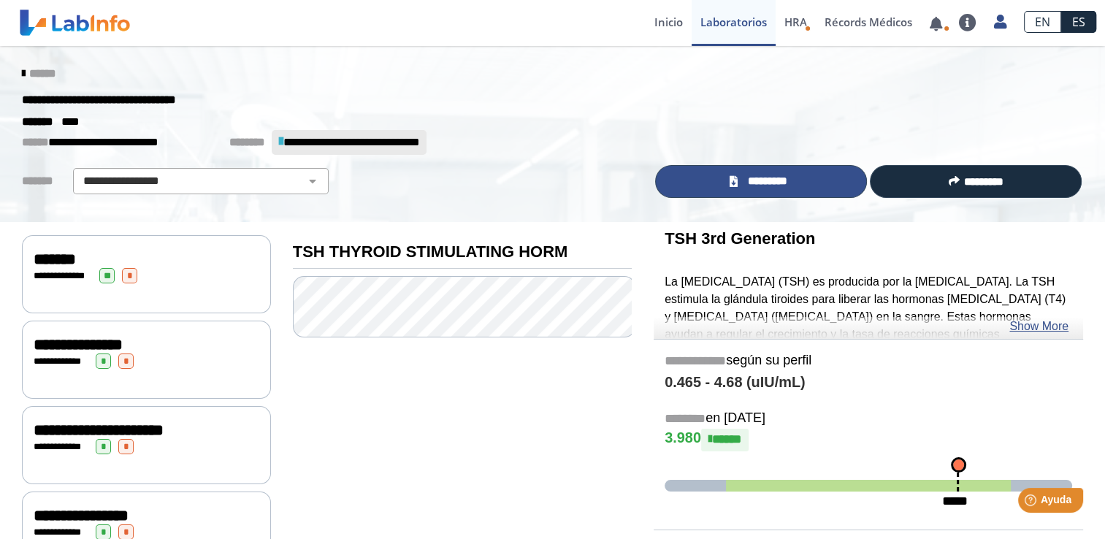
click at [713, 186] on link "*********" at bounding box center [761, 181] width 212 height 33
click at [783, 185] on span "*********" at bounding box center [767, 181] width 50 height 17
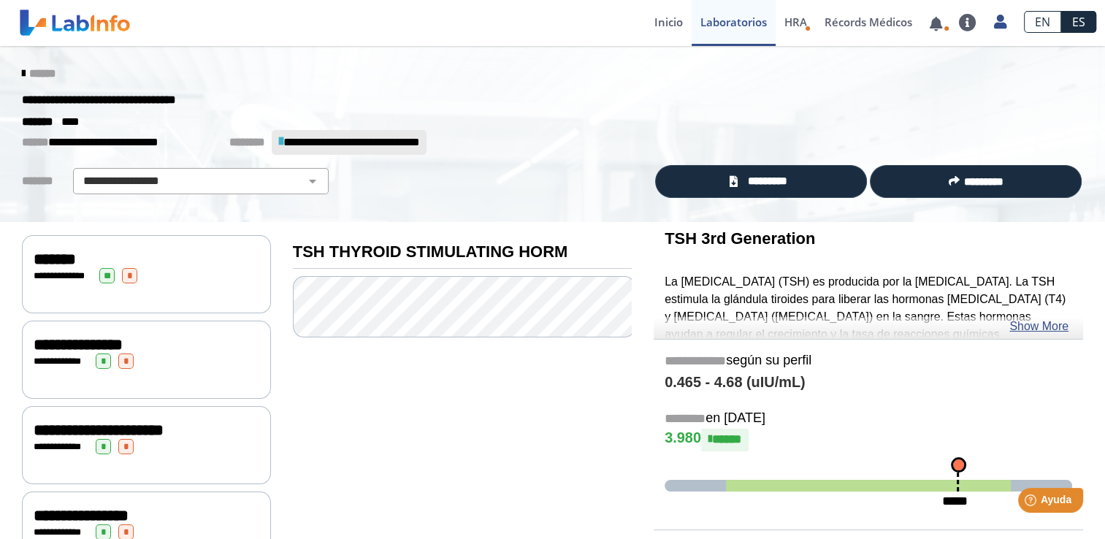
click at [733, 89] on div "**********" at bounding box center [552, 100] width 1083 height 26
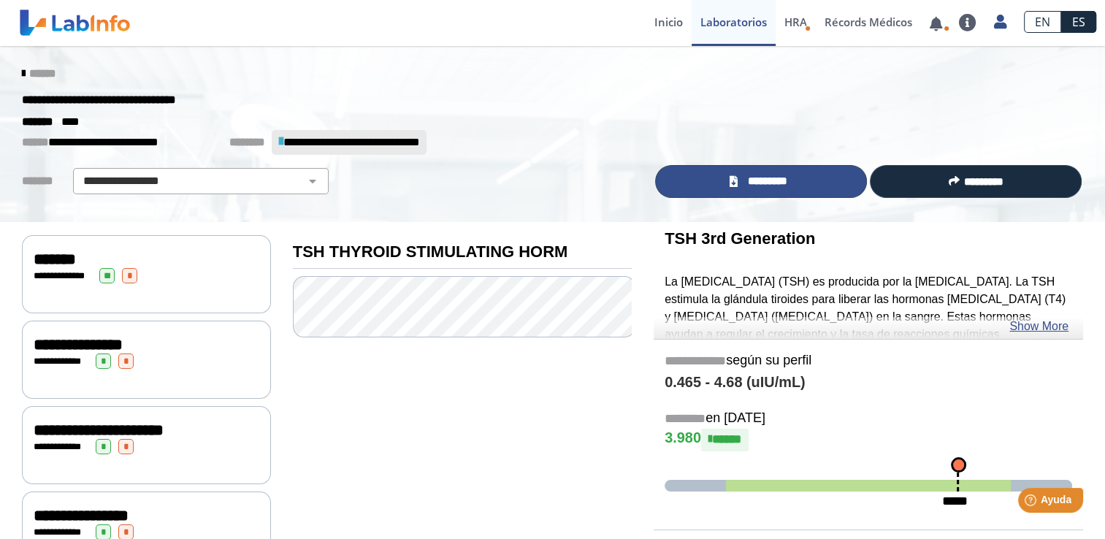
click at [733, 179] on icon at bounding box center [734, 181] width 8 height 11
